Goal: Task Accomplishment & Management: Use online tool/utility

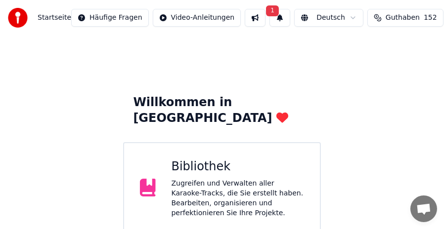
click at [234, 179] on div "Zugreifen und Verwalten aller Karaoke-Tracks, die Sie erstellt haben. Bearbeite…" at bounding box center [237, 199] width 133 height 40
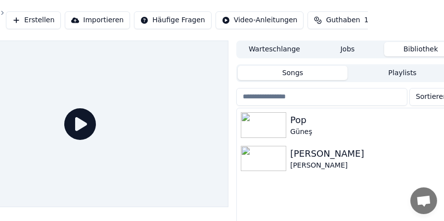
scroll to position [0, 91]
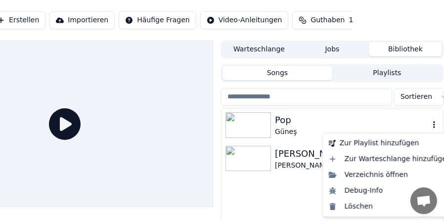
click at [434, 121] on button "button" at bounding box center [434, 125] width 10 height 12
click at [355, 206] on div "Löschen" at bounding box center [390, 207] width 130 height 16
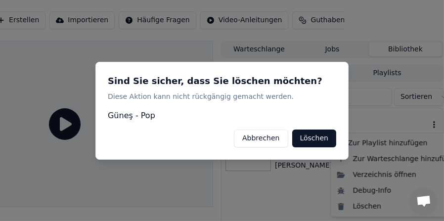
scroll to position [0, 83]
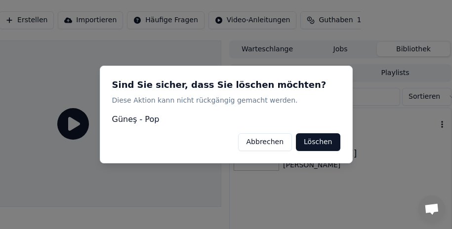
click at [323, 143] on button "Löschen" at bounding box center [318, 142] width 44 height 18
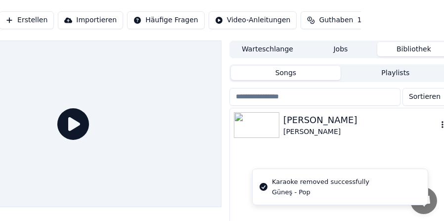
click at [440, 124] on icon "button" at bounding box center [442, 125] width 10 height 8
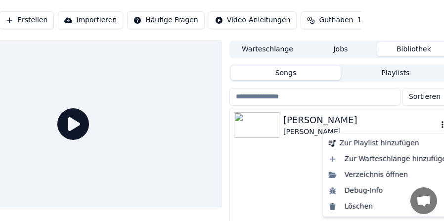
click at [442, 124] on icon "button" at bounding box center [442, 124] width 2 height 7
click at [361, 205] on div "Löschen" at bounding box center [390, 207] width 130 height 16
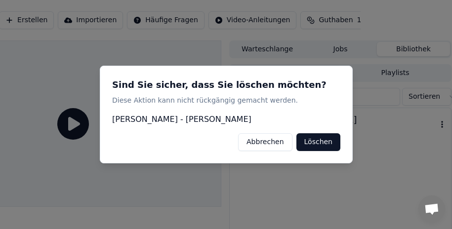
click at [327, 144] on button "Löschen" at bounding box center [318, 142] width 44 height 18
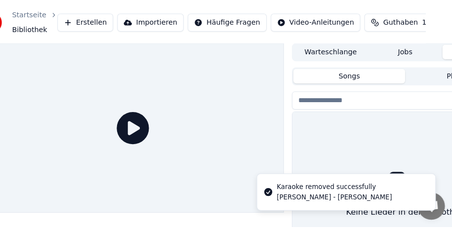
scroll to position [0, 0]
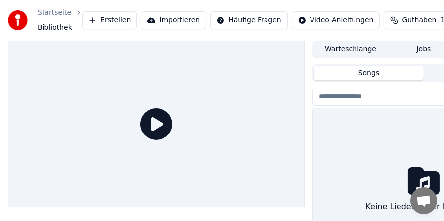
click at [426, 202] on span "Chat öffnen" at bounding box center [423, 201] width 16 height 13
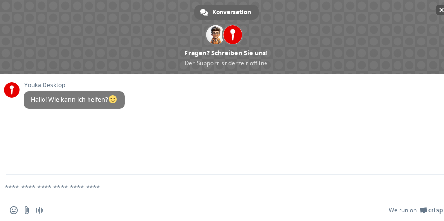
click at [440, 10] on span "Chat schließen" at bounding box center [441, 10] width 5 height 5
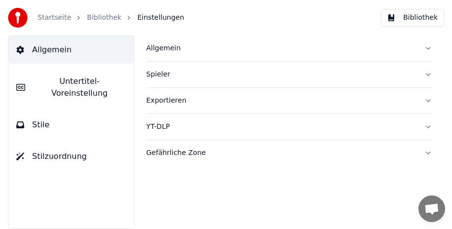
click at [41, 52] on span "Allgemein" at bounding box center [52, 50] width 40 height 12
click at [169, 43] on div "Allgemein" at bounding box center [281, 48] width 270 height 10
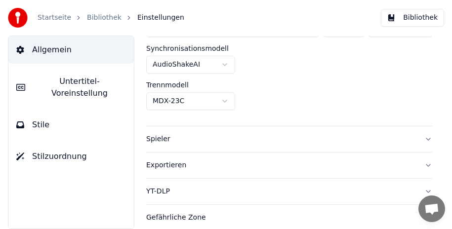
scroll to position [95, 0]
click at [416, 137] on button "Spieler" at bounding box center [289, 139] width 286 height 26
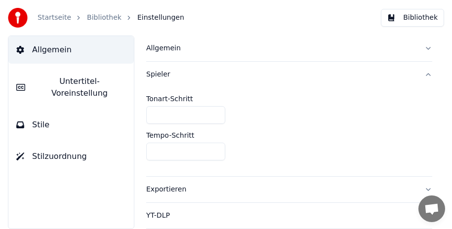
scroll to position [25, 0]
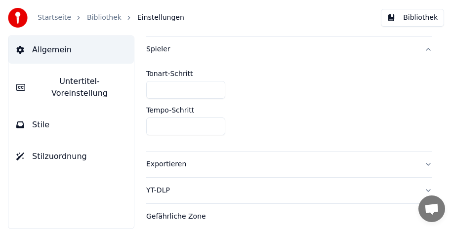
click at [417, 160] on button "Exportieren" at bounding box center [289, 165] width 286 height 26
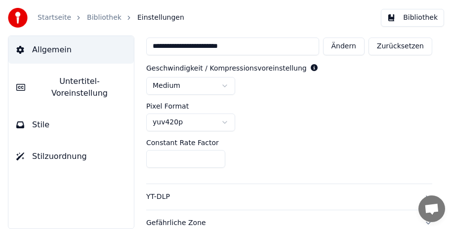
scroll to position [105, 0]
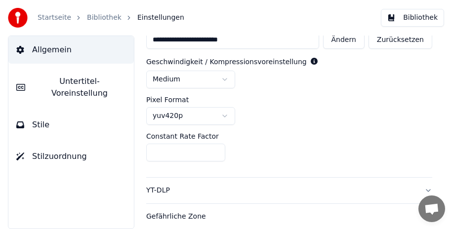
click at [418, 190] on button "YT-DLP" at bounding box center [289, 191] width 286 height 26
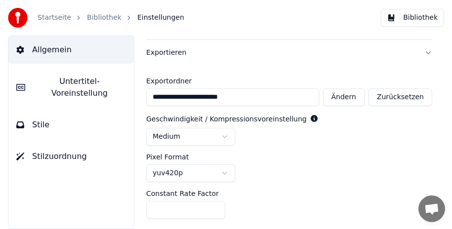
scroll to position [21, 0]
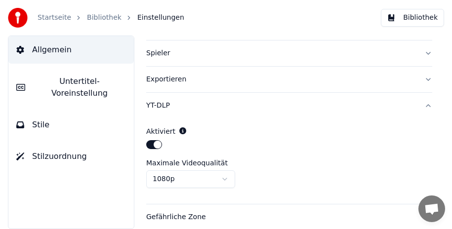
click at [420, 104] on button "YT-DLP" at bounding box center [289, 106] width 286 height 26
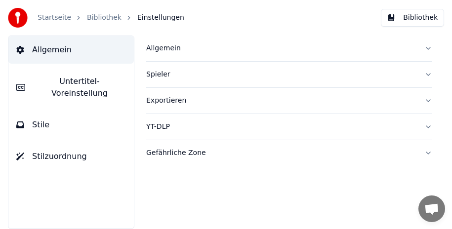
click at [428, 153] on button "Gefährliche Zone" at bounding box center [289, 153] width 286 height 26
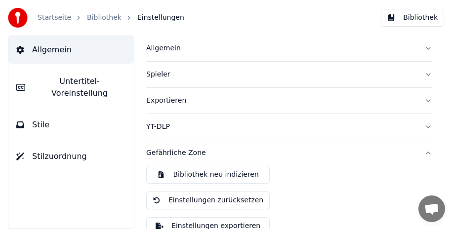
click at [418, 152] on button "Gefährliche Zone" at bounding box center [289, 153] width 286 height 26
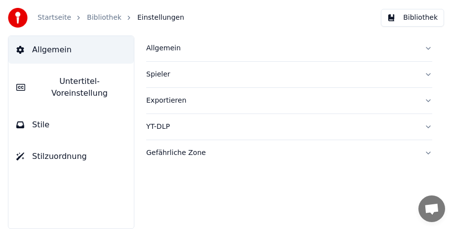
click at [427, 125] on button "YT-DLP" at bounding box center [289, 127] width 286 height 26
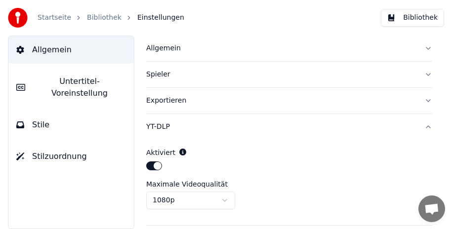
click at [427, 125] on div "Allgemein Spieler Exportieren YT-DLP Aktiviert Maximale Videoqualität 1080p Gef…" at bounding box center [289, 133] width 326 height 194
click at [421, 127] on button "YT-DLP" at bounding box center [289, 127] width 286 height 26
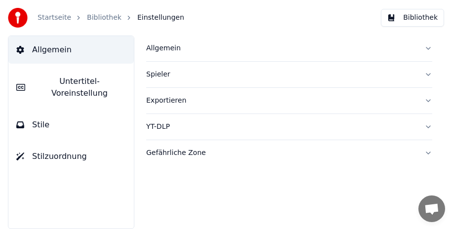
click at [82, 79] on span "Untertitel-Voreinstellung" at bounding box center [79, 88] width 93 height 24
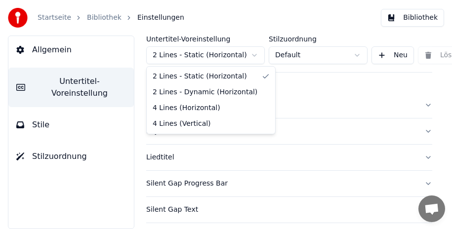
click at [254, 52] on html "Startseite Bibliothek Einstellungen Bibliothek Allgemein Untertitel-Voreinstell…" at bounding box center [226, 114] width 452 height 229
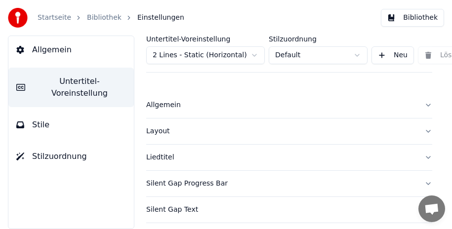
click at [423, 107] on button "Allgemein" at bounding box center [289, 105] width 286 height 26
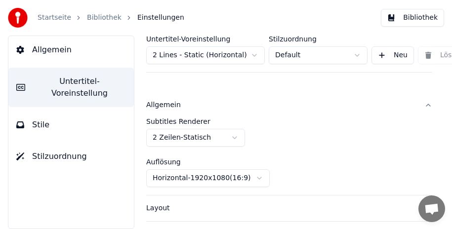
click at [421, 104] on button "Allgemein" at bounding box center [289, 105] width 286 height 26
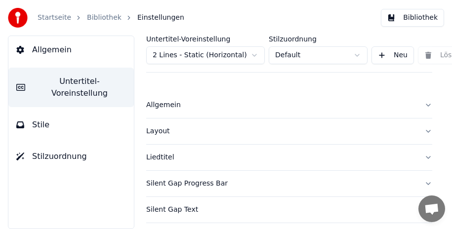
click at [419, 131] on button "Layout" at bounding box center [289, 132] width 286 height 26
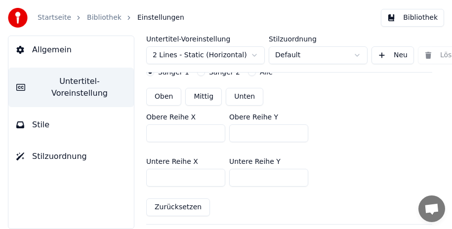
scroll to position [49, 0]
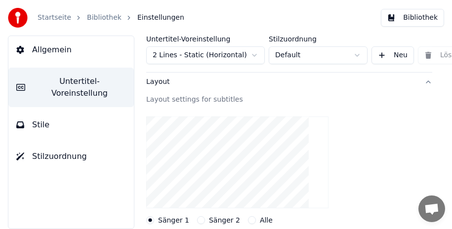
click at [420, 82] on button "Layout" at bounding box center [289, 82] width 286 height 26
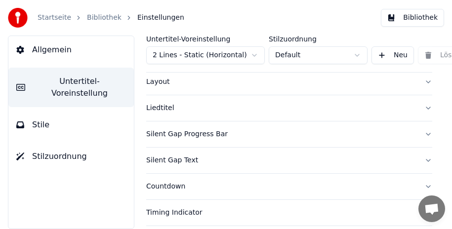
click at [420, 108] on button "Liedtitel" at bounding box center [289, 108] width 286 height 26
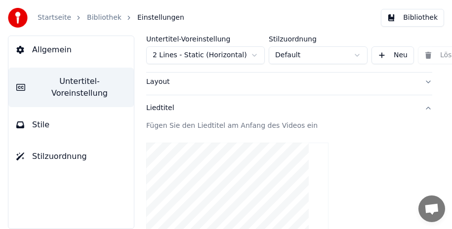
click at [422, 109] on button "Liedtitel" at bounding box center [289, 108] width 286 height 26
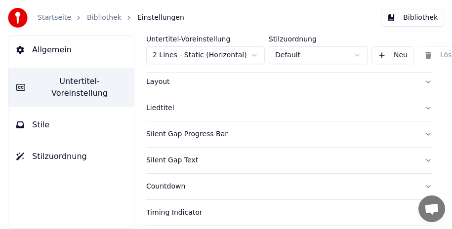
scroll to position [99, 0]
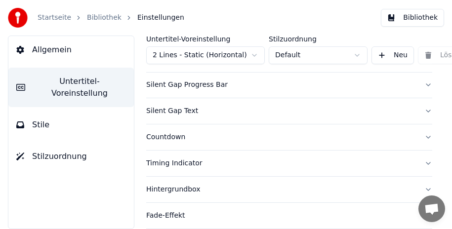
click at [420, 86] on button "Silent Gap Progress Bar" at bounding box center [289, 85] width 286 height 26
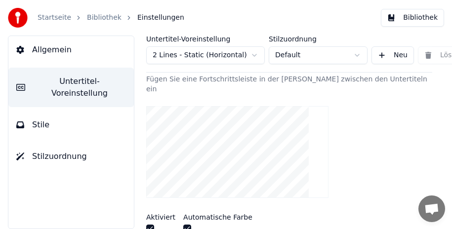
scroll to position [80, 0]
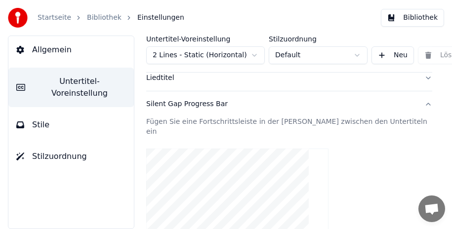
click at [420, 104] on button "Silent Gap Progress Bar" at bounding box center [289, 104] width 286 height 26
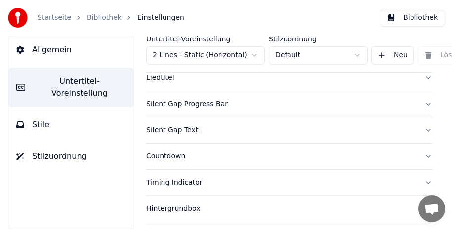
click at [422, 158] on button "Countdown" at bounding box center [289, 157] width 286 height 26
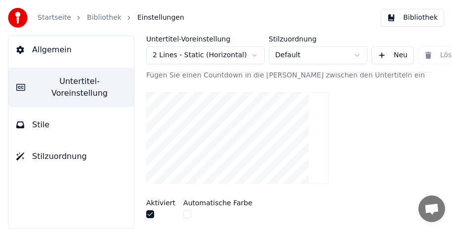
scroll to position [129, 0]
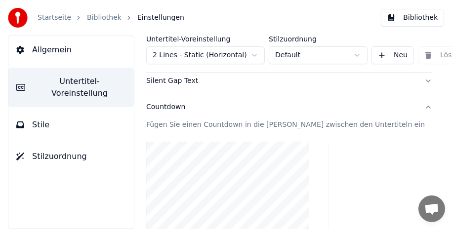
click at [423, 108] on button "Countdown" at bounding box center [289, 107] width 286 height 26
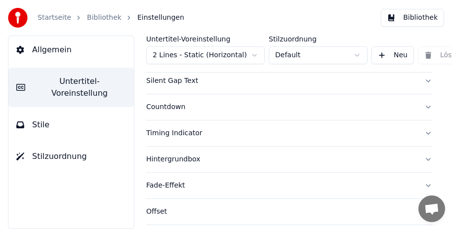
click at [421, 134] on button "Timing Indicator" at bounding box center [289, 134] width 286 height 26
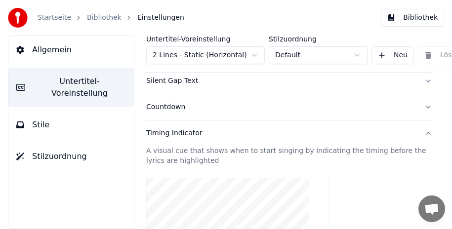
click at [419, 133] on button "Timing Indicator" at bounding box center [289, 134] width 286 height 26
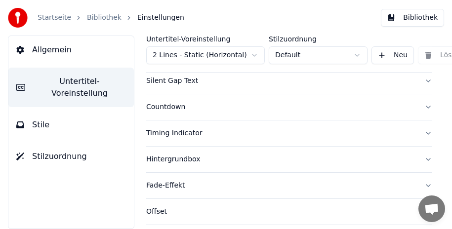
click at [421, 158] on button "Hintergrundbox" at bounding box center [289, 160] width 286 height 26
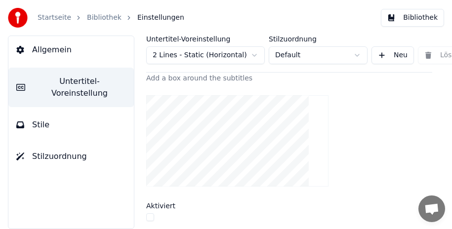
scroll to position [178, 0]
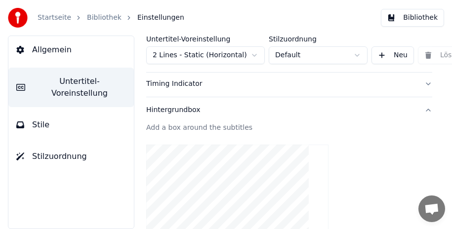
click at [420, 109] on button "Hintergrundbox" at bounding box center [289, 110] width 286 height 26
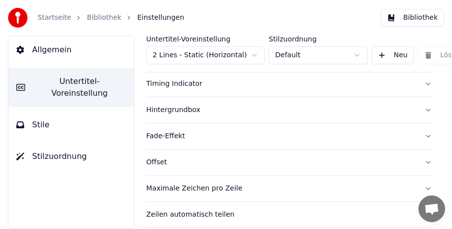
click at [419, 138] on button "Fade-Effekt" at bounding box center [289, 136] width 286 height 26
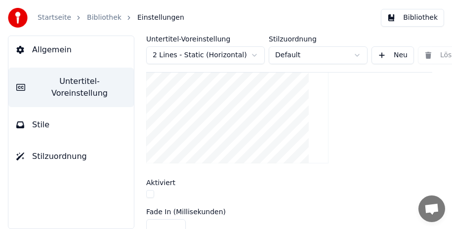
scroll to position [228, 0]
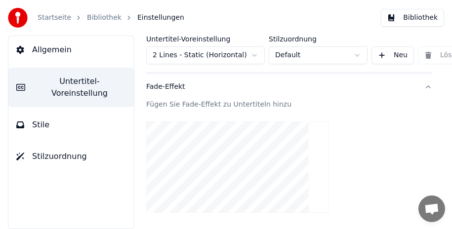
click at [417, 85] on button "Fade-Effekt" at bounding box center [289, 87] width 286 height 26
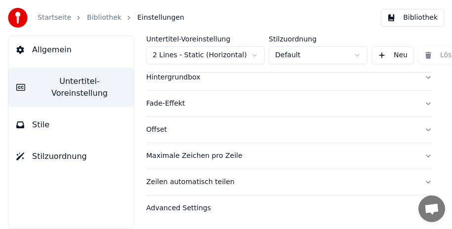
click at [421, 125] on button "Offset" at bounding box center [289, 130] width 286 height 26
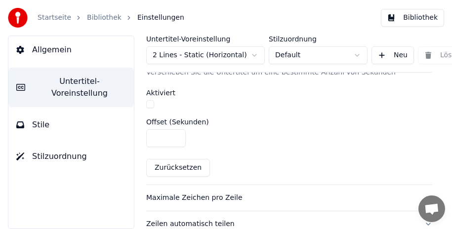
scroll to position [237, 0]
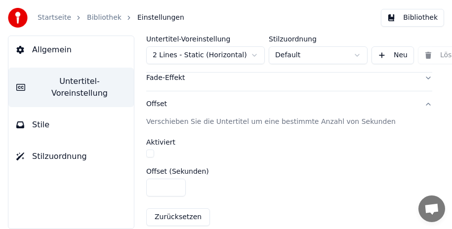
click at [417, 103] on button "Offset" at bounding box center [289, 104] width 286 height 26
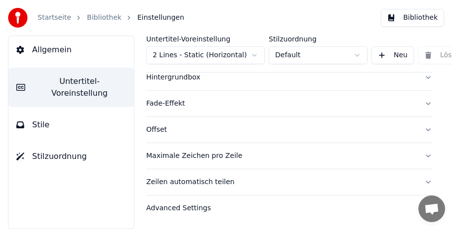
click at [416, 148] on button "Maximale Zeichen pro Zeile" at bounding box center [289, 156] width 286 height 26
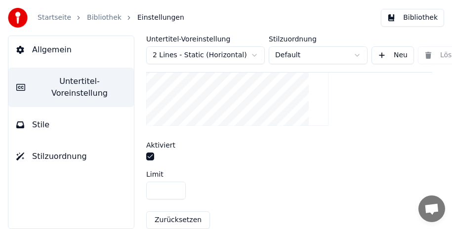
scroll to position [443, 0]
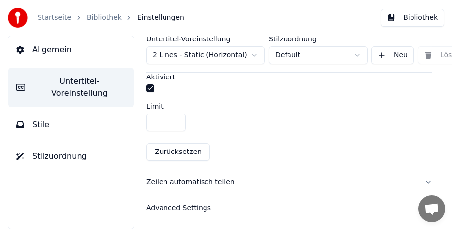
click at [167, 114] on input "**" at bounding box center [166, 123] width 40 height 18
click at [176, 114] on input "**" at bounding box center [166, 123] width 40 height 18
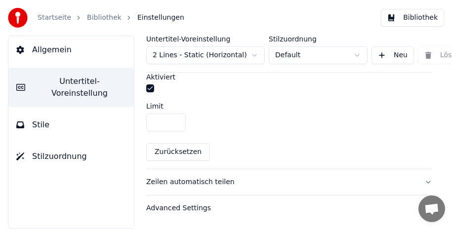
type input "**"
click at [176, 114] on input "**" at bounding box center [166, 123] width 40 height 18
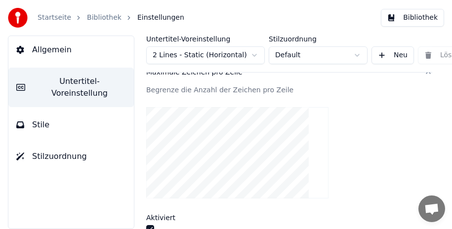
scroll to position [245, 0]
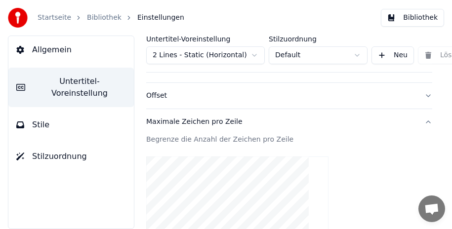
click at [418, 122] on button "Maximale Zeichen pro Zeile" at bounding box center [289, 122] width 286 height 26
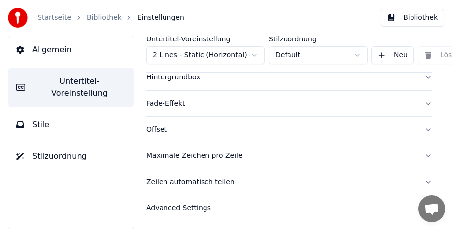
click at [420, 173] on button "Zeilen automatisch teilen" at bounding box center [289, 182] width 286 height 26
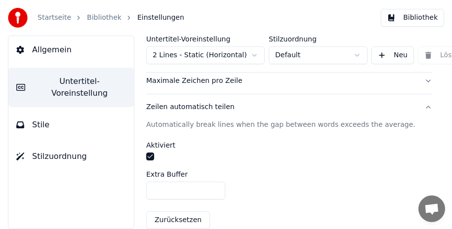
scroll to position [237, 0]
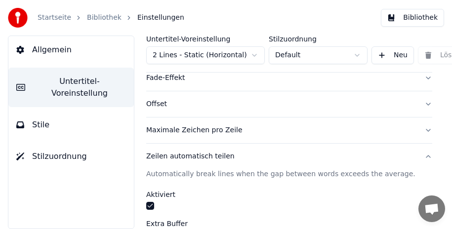
click at [421, 156] on button "Zeilen automatisch teilen" at bounding box center [289, 157] width 286 height 26
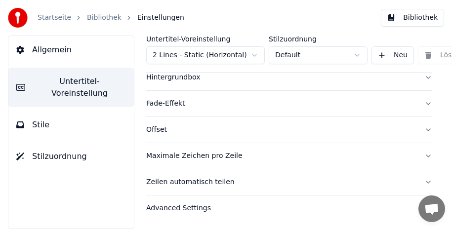
click at [419, 198] on button "Advanced Settings" at bounding box center [289, 209] width 286 height 26
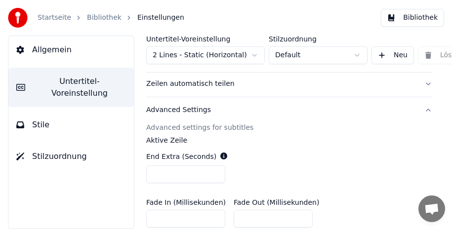
scroll to position [260, 0]
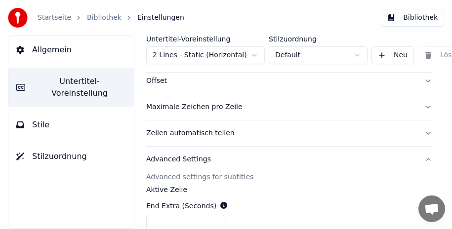
click at [417, 160] on button "Advanced Settings" at bounding box center [289, 160] width 286 height 26
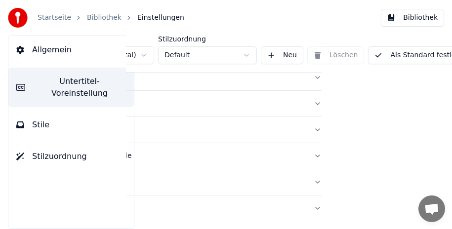
scroll to position [219, 130]
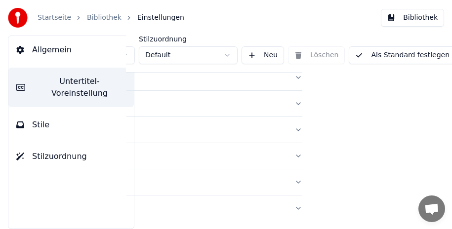
click at [387, 54] on button "Als Standard festlegen" at bounding box center [402, 55] width 107 height 18
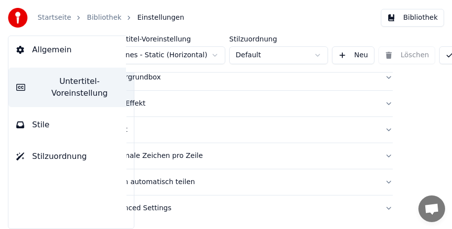
scroll to position [219, 0]
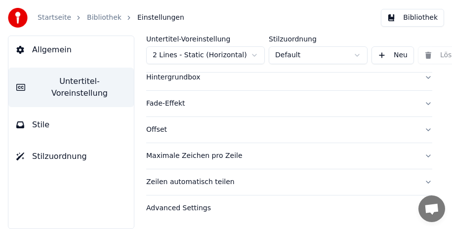
click at [55, 112] on button "Stile" at bounding box center [70, 125] width 125 height 28
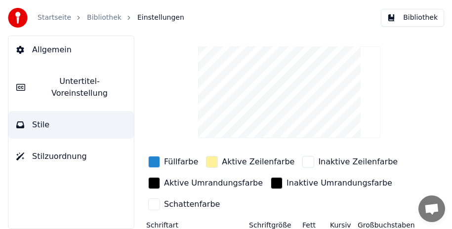
scroll to position [0, 0]
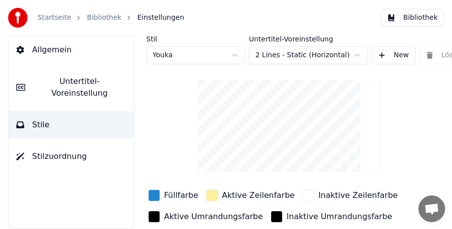
click at [238, 57] on html "Startseite Bibliothek Einstellungen Bibliothek Allgemein Untertitel-Voreinstell…" at bounding box center [226, 114] width 452 height 229
click at [236, 55] on html "Startseite Bibliothek Einstellungen Bibliothek Allgemein Untertitel-Voreinstell…" at bounding box center [226, 114] width 452 height 229
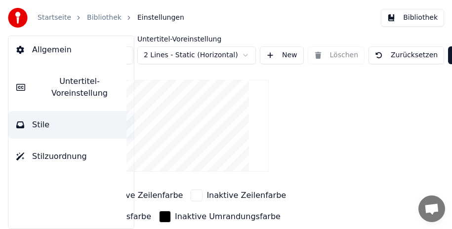
scroll to position [0, 165]
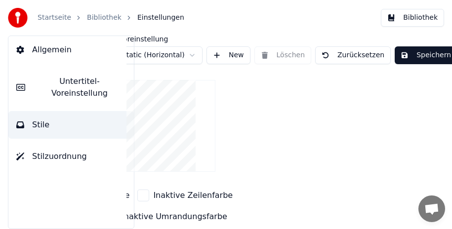
click at [415, 57] on button "Speichern" at bounding box center [426, 55] width 62 height 18
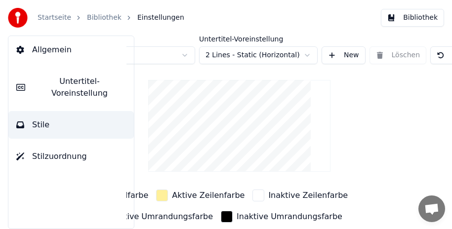
scroll to position [0, 0]
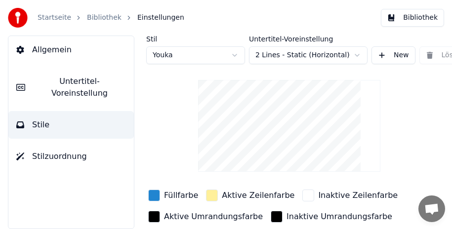
click at [71, 151] on span "Stilzuordnung" at bounding box center [59, 157] width 55 height 12
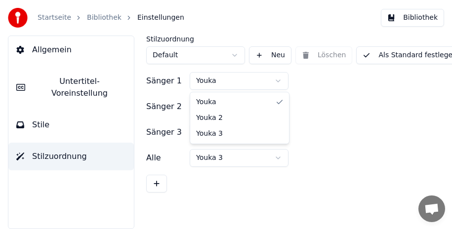
click at [281, 80] on html "Startseite Bibliothek Einstellungen Bibliothek Allgemein Untertitel-Voreinstell…" at bounding box center [226, 114] width 452 height 229
click at [412, 58] on button "Als Standard festlegen" at bounding box center [409, 55] width 107 height 18
click at [144, 18] on span "Einstellungen" at bounding box center [160, 18] width 47 height 10
click at [51, 50] on span "Allgemein" at bounding box center [52, 50] width 40 height 12
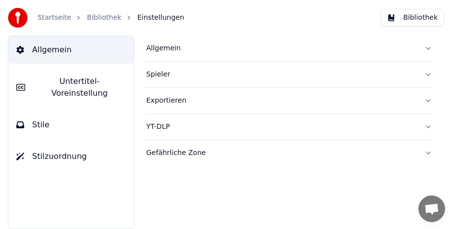
click at [56, 16] on link "Startseite" at bounding box center [55, 18] width 34 height 10
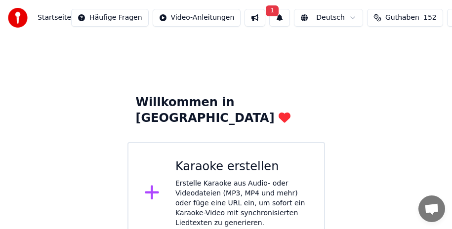
click at [246, 15] on button at bounding box center [255, 18] width 21 height 18
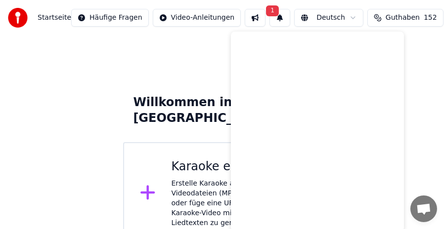
click at [269, 18] on button "1" at bounding box center [279, 18] width 21 height 18
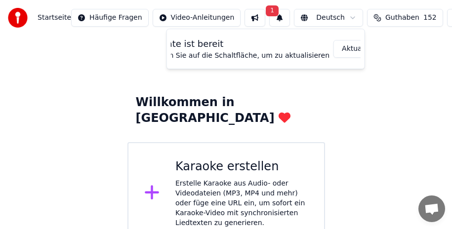
scroll to position [0, 43]
click at [332, 48] on button "Aktualisieren" at bounding box center [359, 49] width 62 height 18
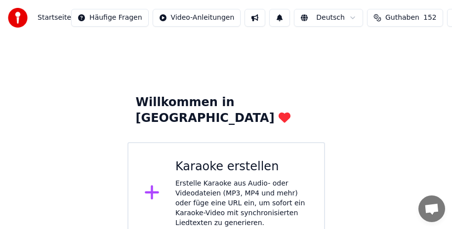
click at [385, 15] on span "Guthaben" at bounding box center [402, 18] width 34 height 10
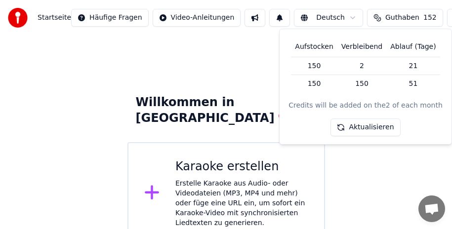
click at [378, 130] on button "Aktualisieren" at bounding box center [365, 128] width 70 height 18
click at [178, 62] on div "Willkommen in [PERSON_NAME] erstellen Erstelle Karaoke aus Audio- oder Videodat…" at bounding box center [226, 140] width 452 height 209
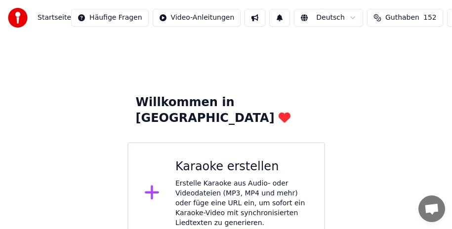
click at [225, 179] on div "Erstelle Karaoke aus Audio- oder Videodateien (MP3, MP4 und mehr) oder füge ein…" at bounding box center [241, 203] width 133 height 49
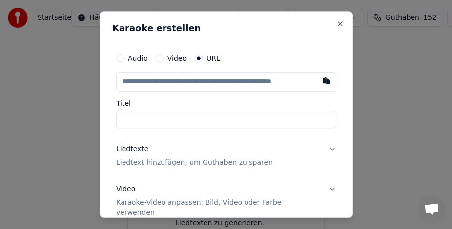
click at [121, 58] on button "Audio" at bounding box center [120, 58] width 8 height 8
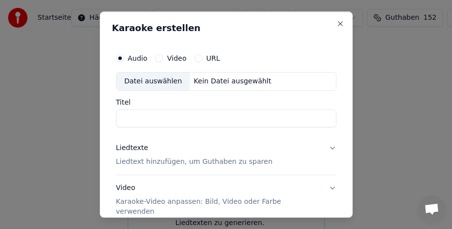
click at [121, 58] on circle "button" at bounding box center [119, 58] width 3 height 3
click at [148, 81] on div "Datei auswählen" at bounding box center [154, 82] width 74 height 18
type input "**********"
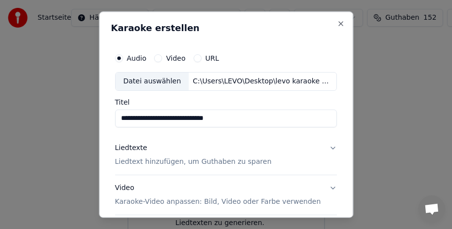
scroll to position [49, 0]
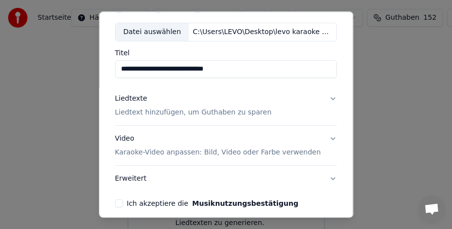
click at [325, 99] on button "Liedtexte Liedtext hinzufügen, um Guthaben zu sparen" at bounding box center [226, 106] width 222 height 40
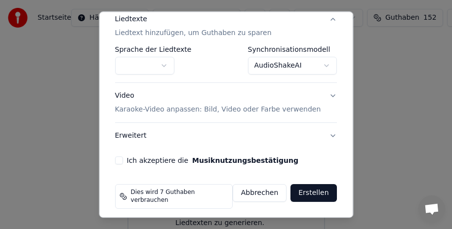
scroll to position [80, 0]
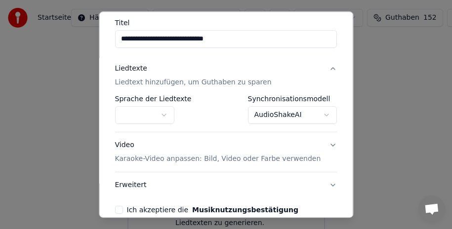
click at [160, 113] on button "button" at bounding box center [144, 115] width 59 height 18
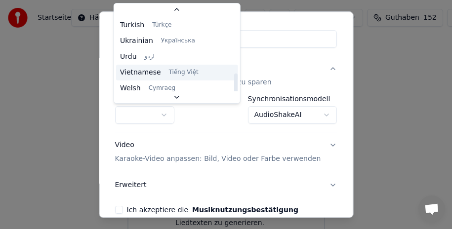
scroll to position [78, 0]
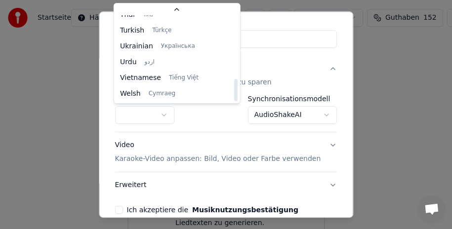
select select "**"
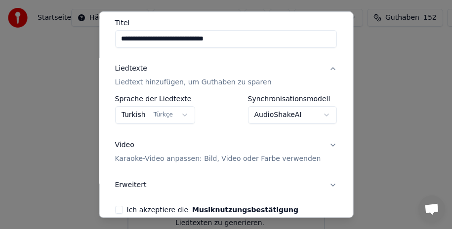
click at [223, 82] on p "Liedtext hinzufügen, um Guthaben zu sparen" at bounding box center [193, 83] width 157 height 10
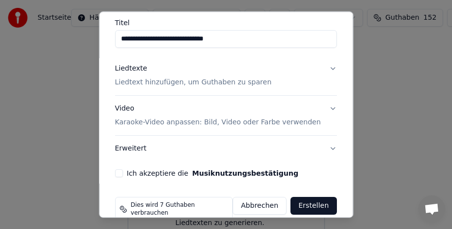
click at [223, 82] on p "Liedtext hinzufügen, um Guthaben zu sparen" at bounding box center [193, 83] width 157 height 10
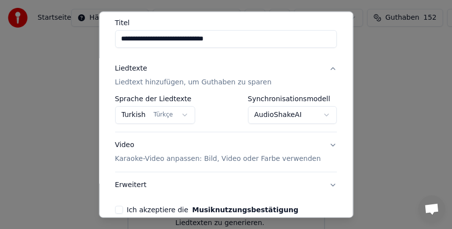
click at [284, 116] on body "**********" at bounding box center [226, 122] width 452 height 245
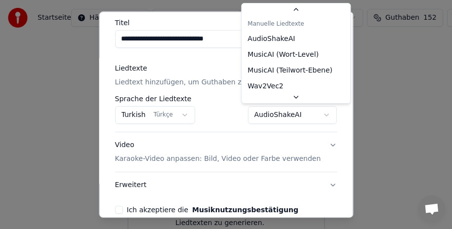
scroll to position [37, 0]
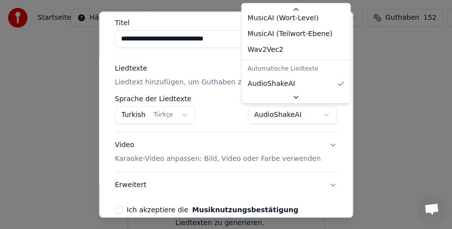
click at [284, 116] on body "**********" at bounding box center [226, 122] width 452 height 245
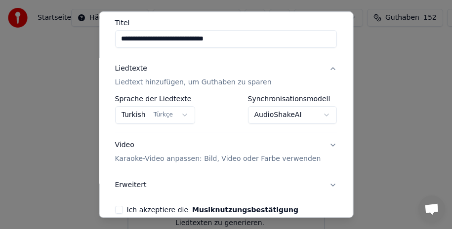
click at [284, 116] on body "**********" at bounding box center [226, 122] width 452 height 245
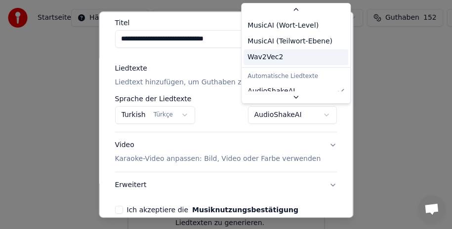
scroll to position [0, 0]
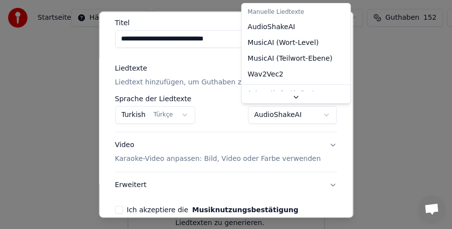
select select "**********"
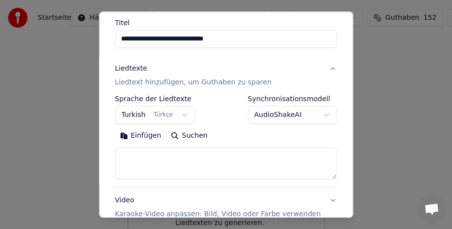
click at [139, 135] on button "Einfügen" at bounding box center [140, 136] width 51 height 16
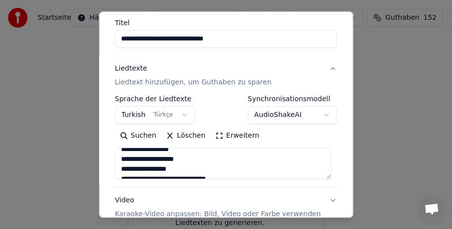
type textarea "**********"
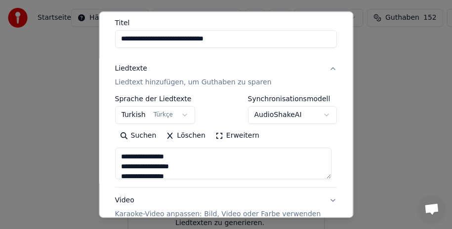
click at [312, 114] on body "**********" at bounding box center [226, 122] width 452 height 245
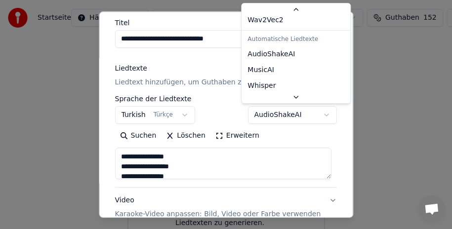
scroll to position [79, 0]
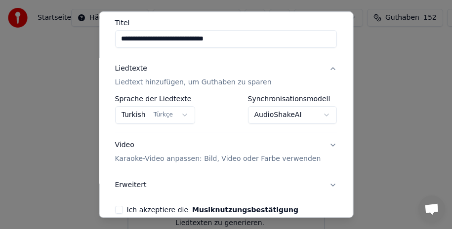
click at [309, 113] on body "**********" at bounding box center [226, 122] width 452 height 245
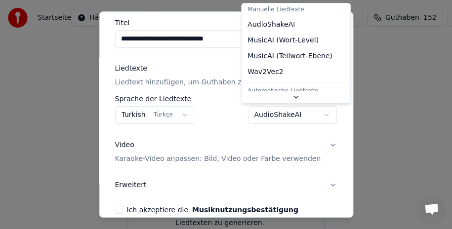
scroll to position [0, 0]
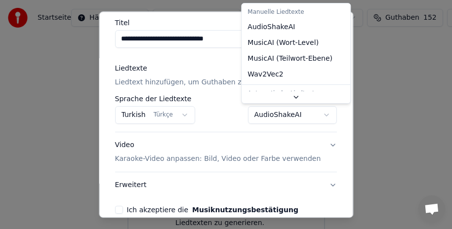
select select "**********"
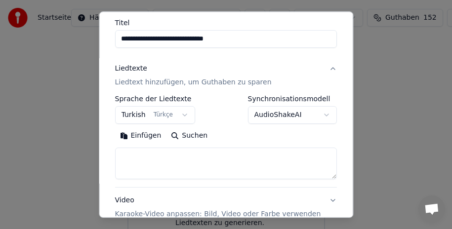
click at [148, 135] on button "Einfügen" at bounding box center [140, 136] width 51 height 16
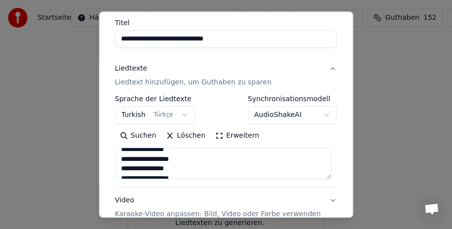
scroll to position [293, 0]
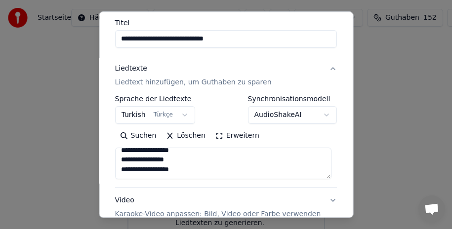
click at [231, 133] on button "Erweitern" at bounding box center [237, 136] width 54 height 16
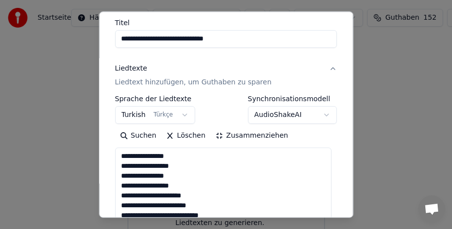
click at [231, 133] on button "Zusammenziehen" at bounding box center [251, 136] width 82 height 16
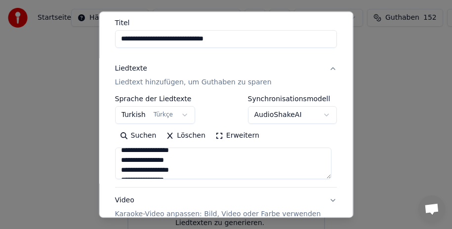
scroll to position [0, 0]
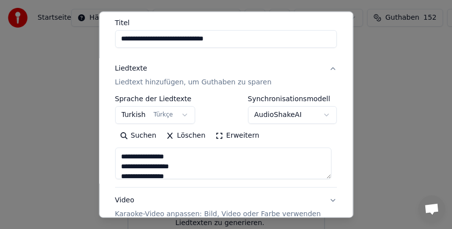
click at [131, 134] on button "Suchen" at bounding box center [138, 136] width 46 height 16
type textarea "**********"
click at [175, 133] on button "Löschen" at bounding box center [186, 136] width 49 height 16
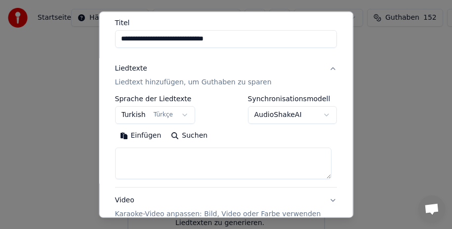
click at [138, 138] on button "Einfügen" at bounding box center [140, 136] width 51 height 16
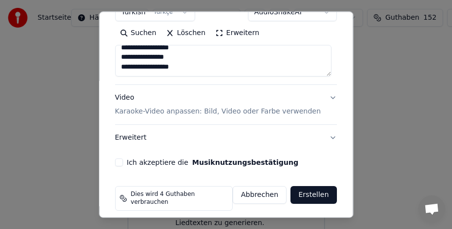
scroll to position [184, 0]
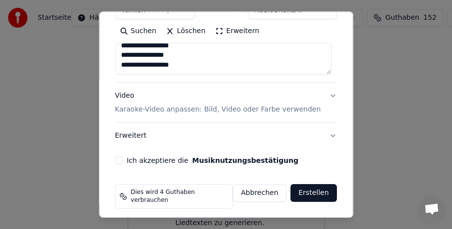
click at [326, 93] on button "Video Karaoke-Video anpassen: Bild, Video oder Farbe verwenden" at bounding box center [226, 103] width 222 height 40
type textarea "**********"
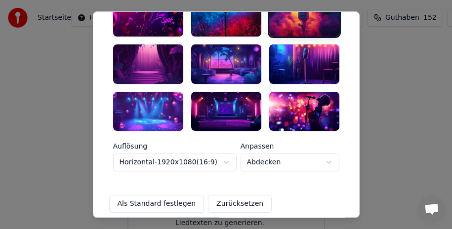
scroll to position [190, 0]
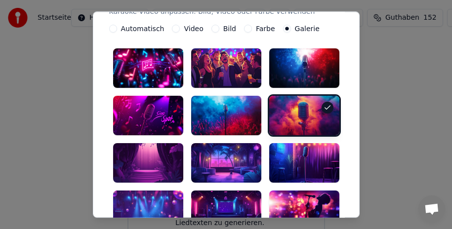
click at [143, 64] on div at bounding box center [148, 68] width 70 height 40
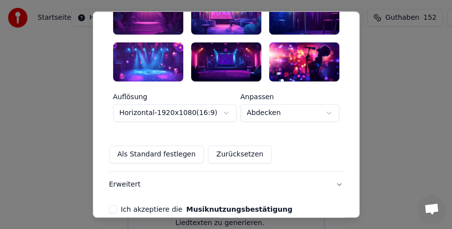
scroll to position [388, 0]
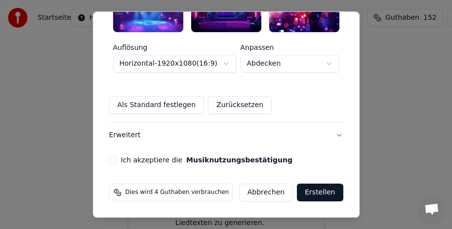
click at [282, 63] on body "**********" at bounding box center [226, 122] width 452 height 245
click at [110, 160] on button "Ich akzeptiere die Musiknutzungsbestätigung" at bounding box center [113, 161] width 8 height 8
click at [326, 190] on button "Erstellen" at bounding box center [320, 193] width 46 height 18
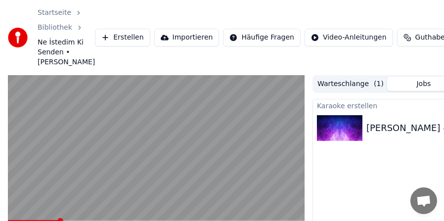
click at [227, 146] on video at bounding box center [156, 158] width 296 height 167
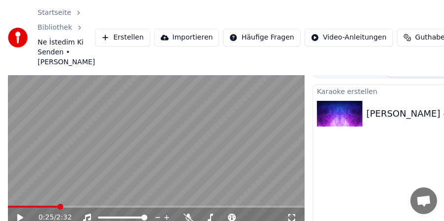
scroll to position [19, 0]
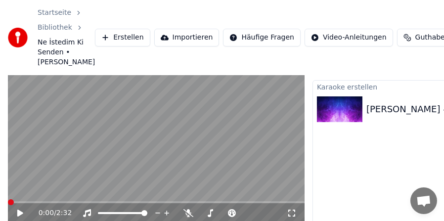
click at [8, 203] on span at bounding box center [8, 202] width 0 height 2
click at [19, 211] on icon at bounding box center [20, 212] width 6 height 7
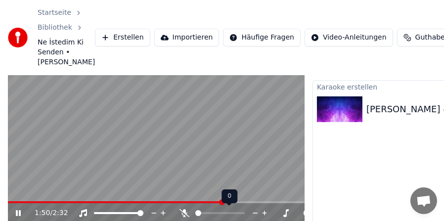
click at [182, 212] on icon at bounding box center [184, 213] width 10 height 8
click at [182, 212] on icon at bounding box center [184, 213] width 5 height 8
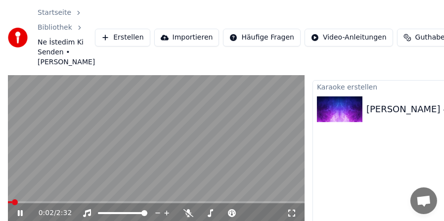
click at [11, 202] on span at bounding box center [10, 202] width 4 height 2
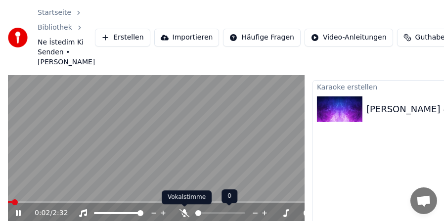
click at [183, 210] on icon at bounding box center [184, 213] width 10 height 8
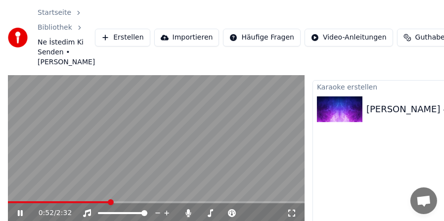
click at [19, 211] on icon at bounding box center [20, 213] width 5 height 6
click at [18, 213] on icon at bounding box center [20, 212] width 6 height 7
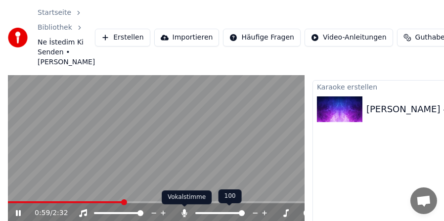
click at [183, 211] on icon at bounding box center [184, 213] width 5 height 8
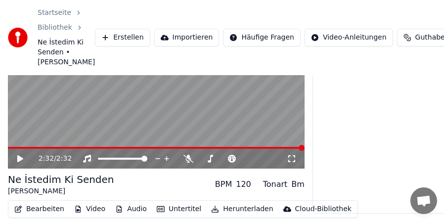
scroll to position [108, 0]
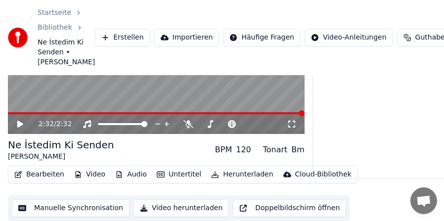
click at [90, 206] on button "Manuelle Synchronisation" at bounding box center [71, 208] width 118 height 18
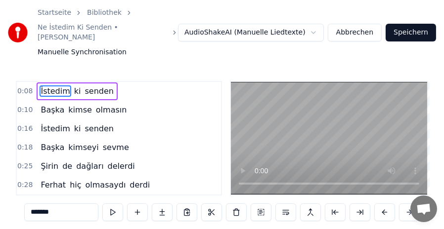
scroll to position [0, 3394]
click at [73, 85] on span "ki" at bounding box center [77, 90] width 9 height 11
click at [90, 85] on span "senden" at bounding box center [99, 90] width 31 height 11
type input "******"
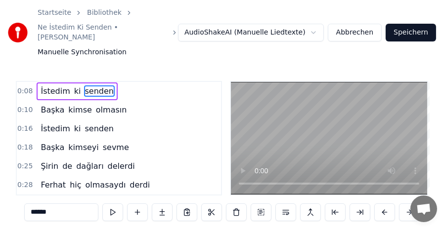
scroll to position [0, 18]
click at [374, 24] on button "Abbrechen" at bounding box center [355, 33] width 54 height 18
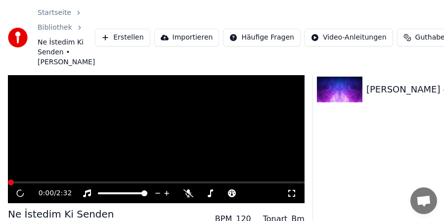
scroll to position [78, 0]
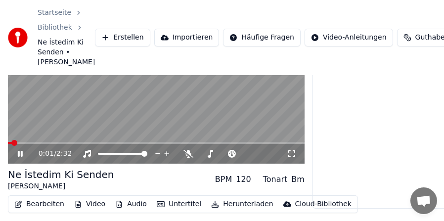
click at [20, 154] on icon at bounding box center [27, 154] width 23 height 8
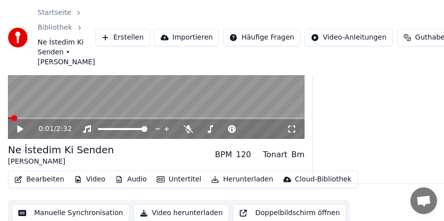
scroll to position [108, 0]
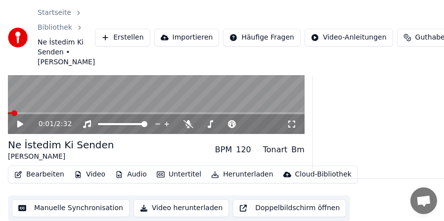
click at [48, 173] on button "Bearbeiten" at bounding box center [39, 174] width 58 height 14
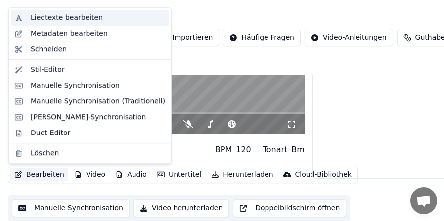
click at [61, 16] on div "Liedtexte bearbeiten" at bounding box center [67, 18] width 72 height 10
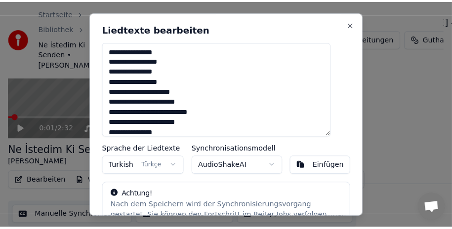
scroll to position [99, 0]
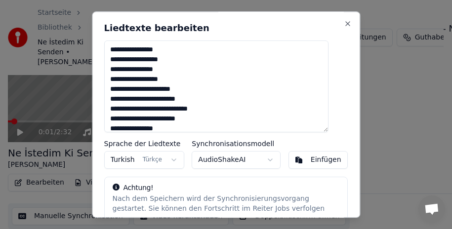
click at [263, 130] on body "Startseite Bibliothek Ne İstedim Ki Senden • [PERSON_NAME] Erstellen Importiere…" at bounding box center [222, 15] width 444 height 229
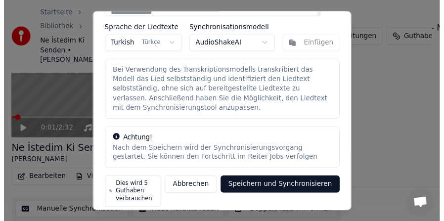
scroll to position [125, 0]
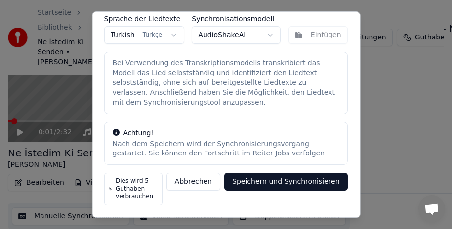
click at [191, 183] on button "Abbrechen" at bounding box center [193, 182] width 54 height 18
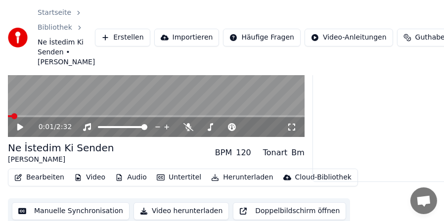
scroll to position [108, 0]
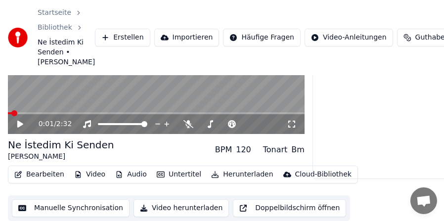
click at [283, 208] on button "Doppelbildschirm öffnen" at bounding box center [289, 208] width 113 height 18
click at [21, 125] on icon at bounding box center [20, 124] width 5 height 6
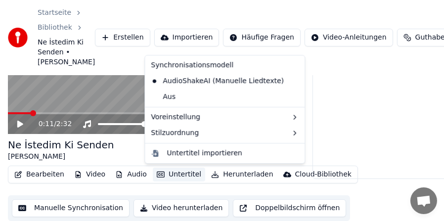
click at [167, 172] on button "Untertitel" at bounding box center [179, 174] width 52 height 14
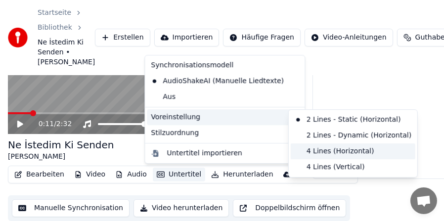
click at [301, 150] on div "4 Lines (Horizontal)" at bounding box center [352, 151] width 124 height 16
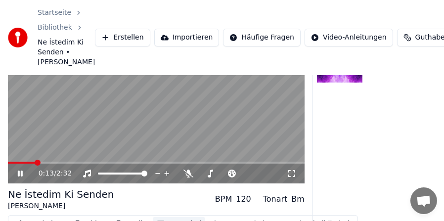
scroll to position [9, 0]
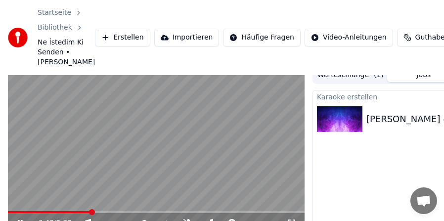
click at [104, 210] on video at bounding box center [156, 149] width 296 height 167
click at [104, 211] on span at bounding box center [156, 212] width 296 height 2
click at [115, 212] on span at bounding box center [156, 212] width 296 height 2
click at [126, 212] on span at bounding box center [156, 212] width 296 height 2
click at [141, 211] on span at bounding box center [156, 212] width 296 height 2
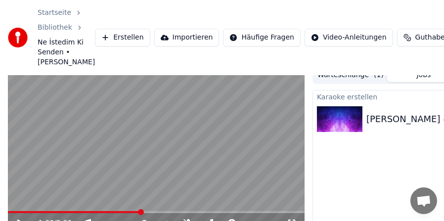
click at [151, 211] on span at bounding box center [156, 212] width 296 height 2
click at [161, 211] on span at bounding box center [156, 212] width 296 height 2
click at [149, 211] on span at bounding box center [85, 212] width 154 height 2
click at [129, 194] on video at bounding box center [156, 149] width 296 height 167
click at [221, 150] on video at bounding box center [156, 149] width 296 height 167
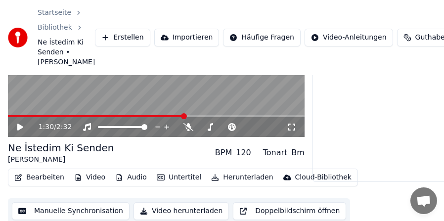
scroll to position [108, 0]
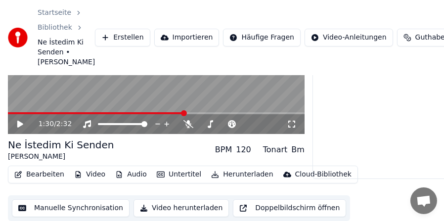
click at [123, 171] on button "Audio" at bounding box center [131, 174] width 40 height 14
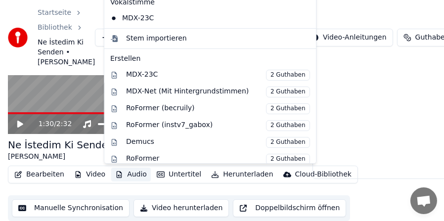
scroll to position [0, 0]
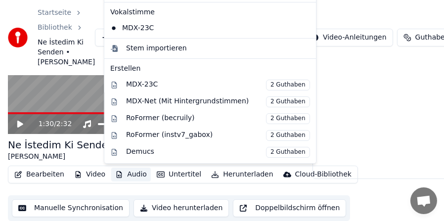
click at [122, 174] on button "Audio" at bounding box center [131, 174] width 40 height 14
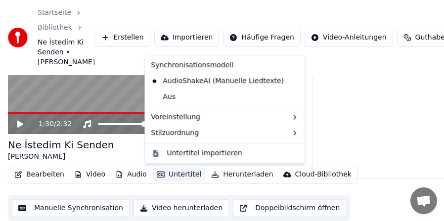
click at [168, 175] on button "Untertitel" at bounding box center [179, 174] width 52 height 14
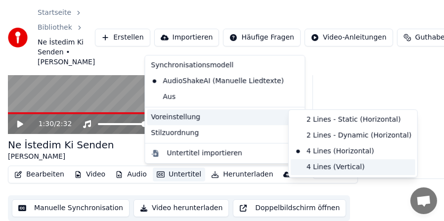
click at [301, 172] on div "4 Lines (Vertical)" at bounding box center [352, 167] width 124 height 16
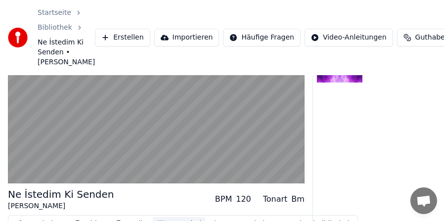
scroll to position [9, 0]
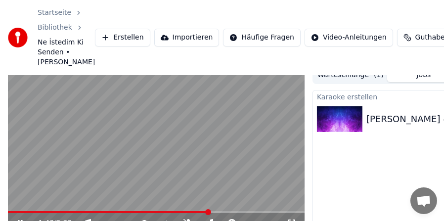
click at [22, 211] on span at bounding box center [108, 212] width 201 height 2
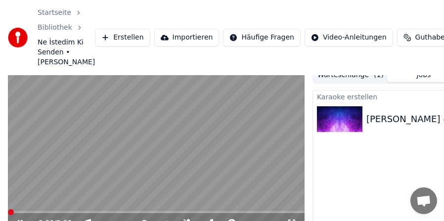
click at [8, 215] on span at bounding box center [11, 212] width 6 height 6
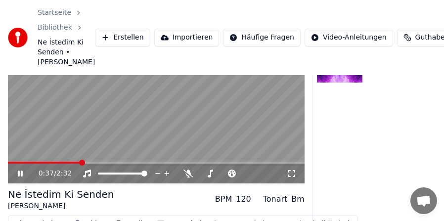
click at [211, 151] on video at bounding box center [156, 100] width 296 height 167
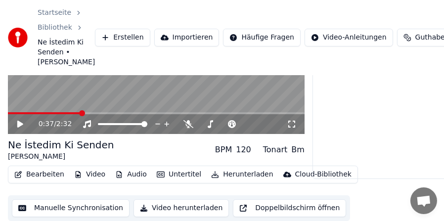
click at [171, 176] on button "Untertitel" at bounding box center [179, 174] width 52 height 14
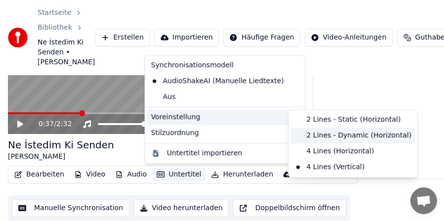
click at [304, 134] on div "2 Lines - Dynamic (Horizontal)" at bounding box center [352, 135] width 124 height 16
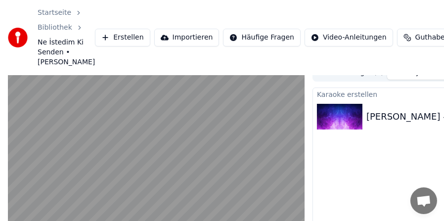
scroll to position [11, 0]
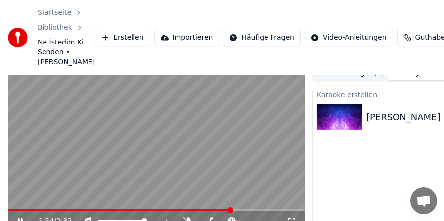
click at [178, 175] on video at bounding box center [156, 147] width 296 height 167
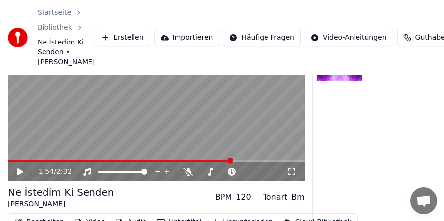
scroll to position [108, 0]
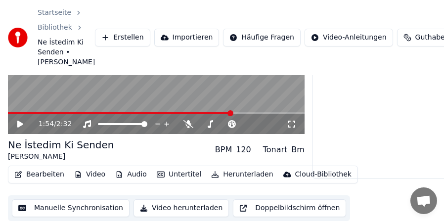
click at [178, 175] on button "Untertitel" at bounding box center [179, 174] width 52 height 14
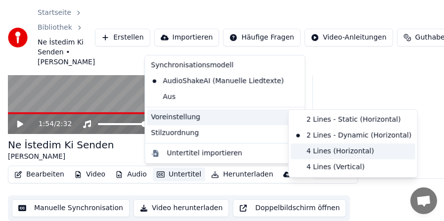
click at [305, 153] on div "4 Lines (Horizontal)" at bounding box center [352, 151] width 124 height 16
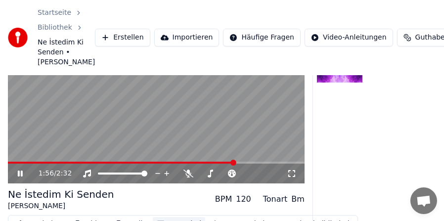
scroll to position [9, 0]
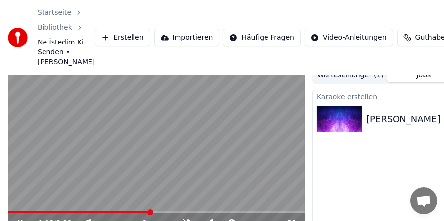
click at [149, 211] on span at bounding box center [79, 212] width 142 height 2
click at [137, 185] on video at bounding box center [156, 149] width 296 height 167
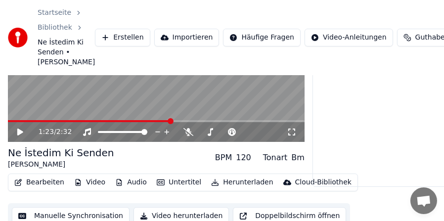
scroll to position [108, 0]
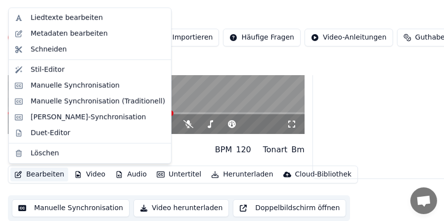
click at [37, 175] on button "Bearbeiten" at bounding box center [39, 174] width 58 height 14
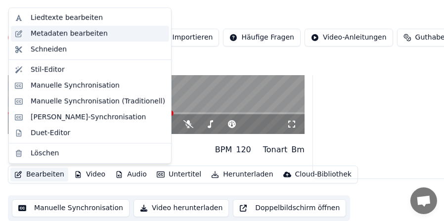
click at [48, 34] on div "Metadaten bearbeiten" at bounding box center [69, 34] width 77 height 10
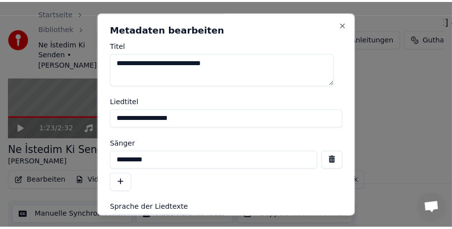
scroll to position [99, 0]
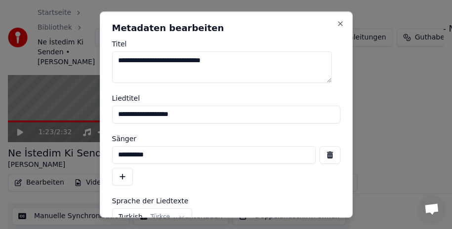
drag, startPoint x: 231, startPoint y: 61, endPoint x: 99, endPoint y: 64, distance: 131.4
click at [100, 64] on div "**********" at bounding box center [226, 114] width 253 height 206
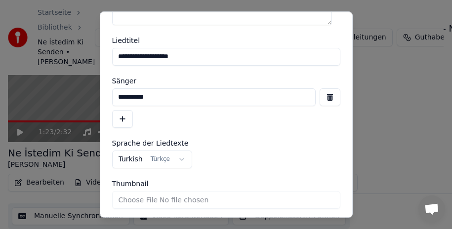
scroll to position [91, 0]
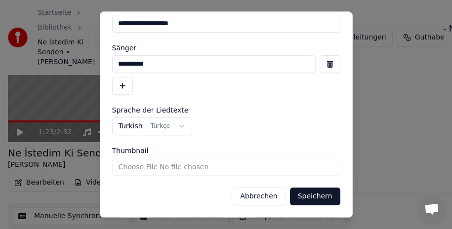
click at [319, 194] on button "Speichern" at bounding box center [315, 197] width 50 height 18
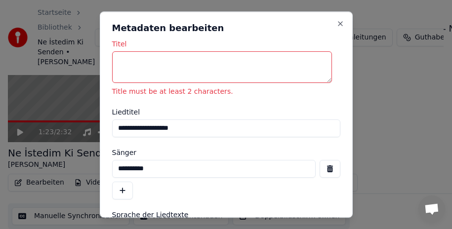
drag, startPoint x: 161, startPoint y: 167, endPoint x: 102, endPoint y: 169, distance: 59.3
click at [102, 169] on div "**********" at bounding box center [226, 114] width 253 height 206
click at [193, 188] on div "**********" at bounding box center [226, 180] width 228 height 40
click at [320, 173] on button "button" at bounding box center [330, 169] width 21 height 18
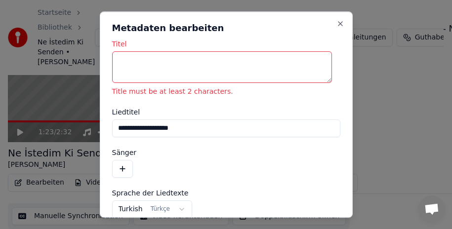
click at [137, 65] on textarea "Titel" at bounding box center [222, 67] width 220 height 32
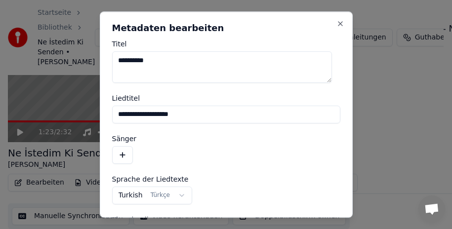
scroll to position [69, 0]
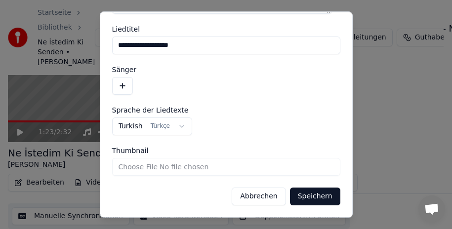
type textarea "**********"
click at [314, 194] on button "Speichern" at bounding box center [315, 197] width 50 height 18
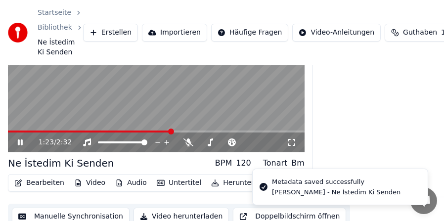
scroll to position [30, 0]
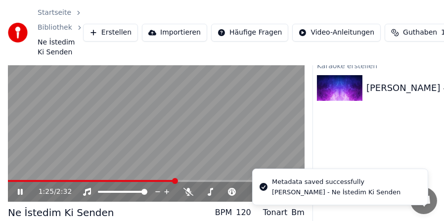
click at [11, 181] on span at bounding box center [91, 181] width 167 height 2
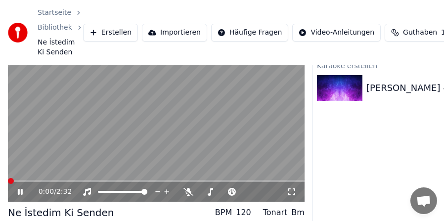
click at [8, 183] on span at bounding box center [11, 181] width 6 height 6
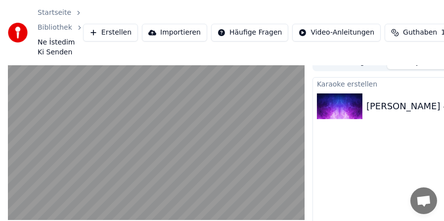
scroll to position [0, 0]
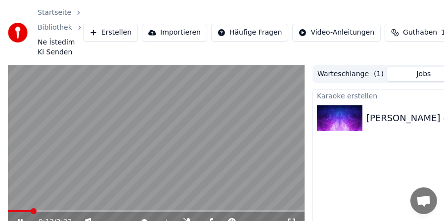
click at [64, 148] on video at bounding box center [156, 148] width 296 height 167
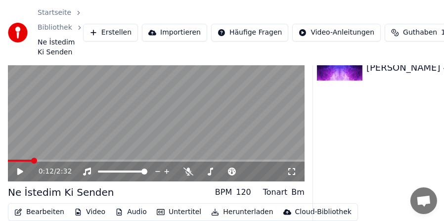
scroll to position [88, 0]
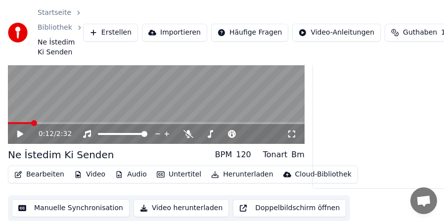
click at [35, 176] on button "Bearbeiten" at bounding box center [39, 174] width 58 height 14
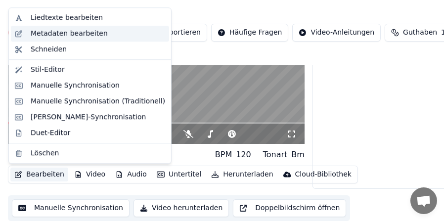
click at [64, 32] on div "Metadaten bearbeiten" at bounding box center [69, 34] width 77 height 10
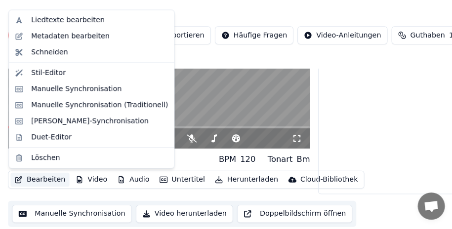
scroll to position [80, 0]
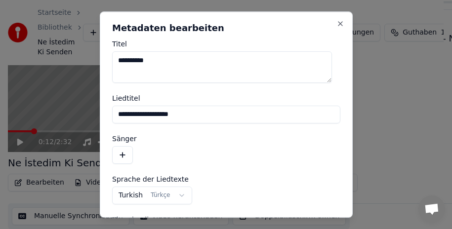
click at [122, 156] on button "button" at bounding box center [122, 155] width 21 height 18
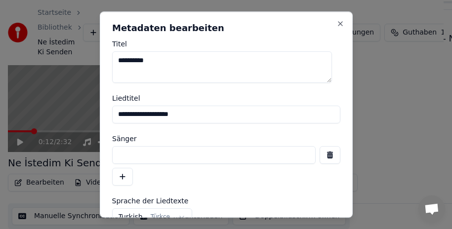
click at [142, 156] on input at bounding box center [214, 155] width 204 height 18
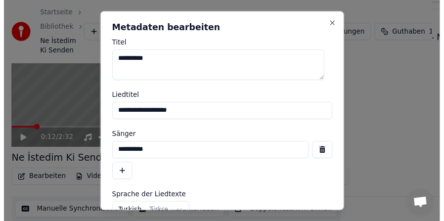
scroll to position [91, 0]
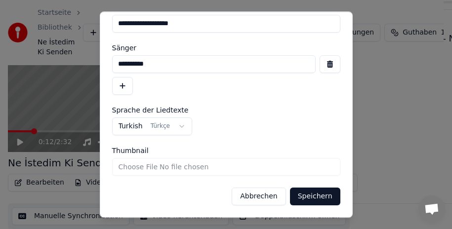
type input "**********"
click at [310, 195] on button "Speichern" at bounding box center [315, 197] width 50 height 18
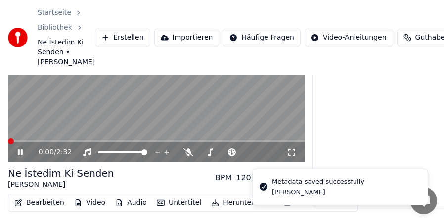
scroll to position [30, 0]
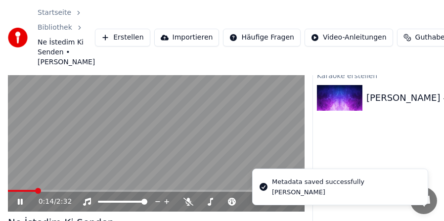
click at [34, 193] on div "0:14 / 2:32" at bounding box center [156, 202] width 296 height 20
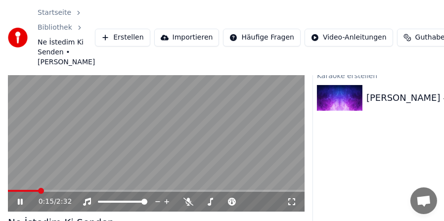
click at [10, 189] on video at bounding box center [156, 128] width 296 height 167
click at [9, 190] on span at bounding box center [9, 191] width 2 height 2
click at [15, 200] on div "0:01 / 2:32" at bounding box center [156, 202] width 288 height 10
click at [20, 203] on icon at bounding box center [20, 201] width 6 height 7
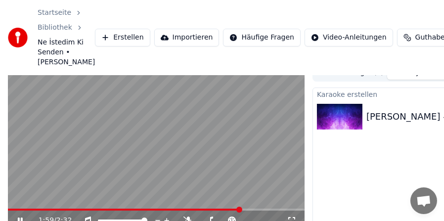
scroll to position [61, 0]
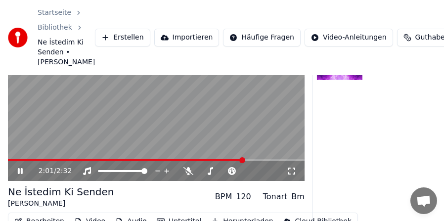
click at [21, 170] on icon at bounding box center [20, 171] width 5 height 6
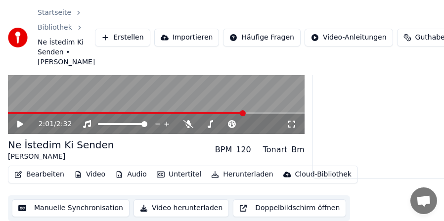
scroll to position [108, 0]
click at [168, 174] on button "Untertitel" at bounding box center [179, 174] width 52 height 14
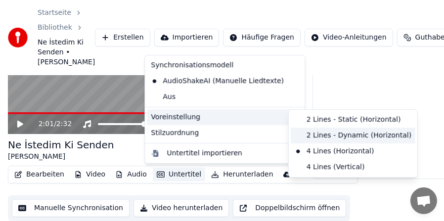
click at [299, 136] on div "2 Lines - Dynamic (Horizontal)" at bounding box center [352, 135] width 124 height 16
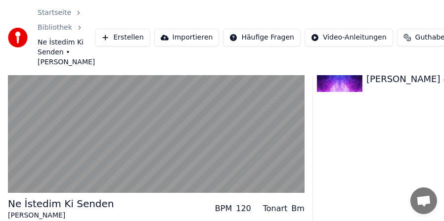
scroll to position [9, 0]
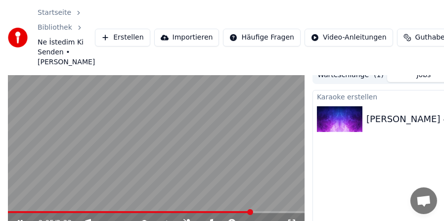
click at [12, 212] on span at bounding box center [130, 212] width 244 height 2
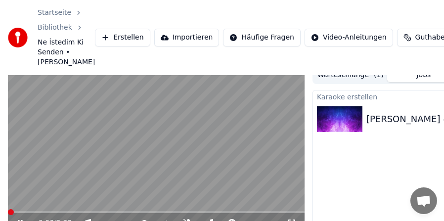
click at [8, 209] on span at bounding box center [11, 212] width 6 height 6
click at [86, 174] on video at bounding box center [156, 149] width 296 height 167
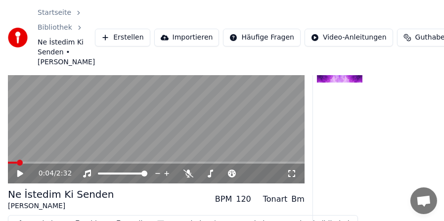
scroll to position [108, 0]
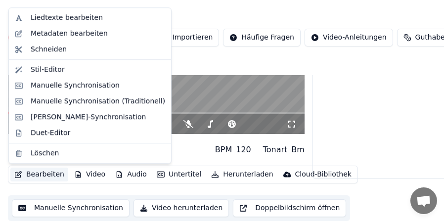
click at [24, 175] on button "Bearbeiten" at bounding box center [39, 174] width 58 height 14
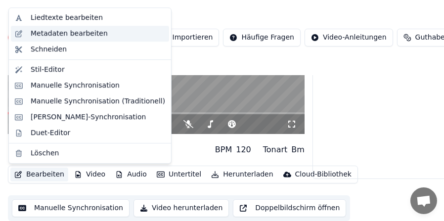
click at [75, 36] on div "Metadaten bearbeiten" at bounding box center [69, 34] width 77 height 10
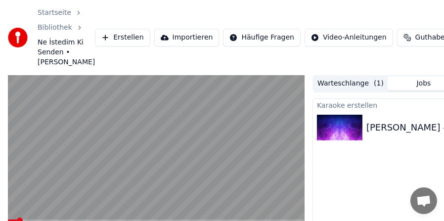
scroll to position [99, 0]
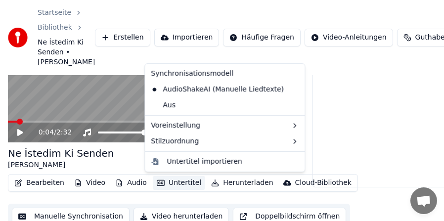
click at [168, 184] on button "Untertitel" at bounding box center [179, 183] width 52 height 14
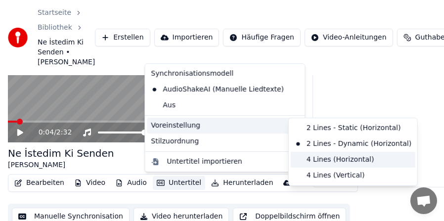
click at [310, 158] on div "4 Lines (Horizontal)" at bounding box center [352, 160] width 124 height 16
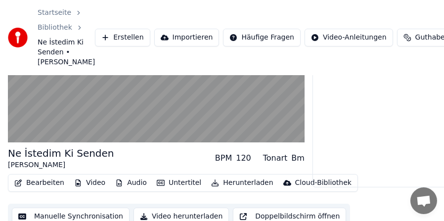
click at [160, 155] on div "Ne İstedim Ki Senden [PERSON_NAME] BPM 120 Tonart Bm" at bounding box center [156, 158] width 296 height 24
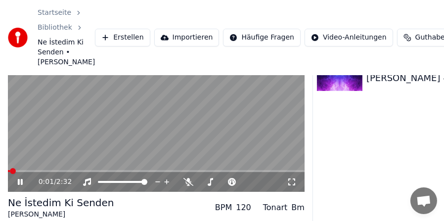
click at [9, 171] on span at bounding box center [9, 171] width 2 height 2
click at [23, 181] on icon at bounding box center [27, 182] width 23 height 8
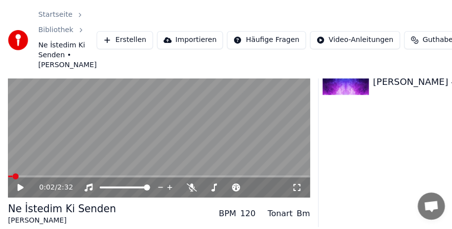
scroll to position [99, 0]
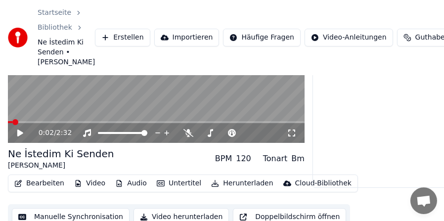
click at [45, 183] on button "Bearbeiten" at bounding box center [39, 183] width 58 height 14
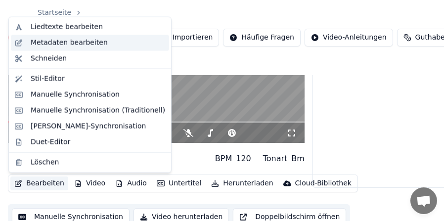
click at [62, 45] on div "Metadaten bearbeiten" at bounding box center [69, 43] width 77 height 10
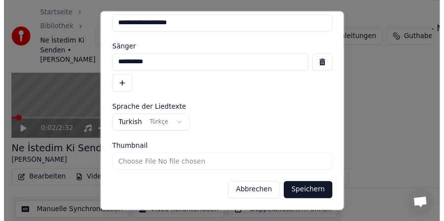
scroll to position [0, 0]
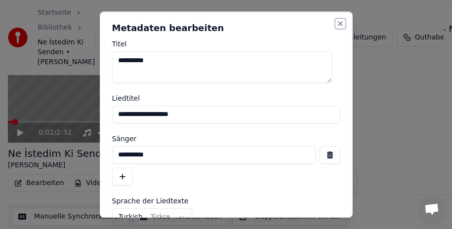
click at [336, 21] on button "Close" at bounding box center [340, 24] width 8 height 8
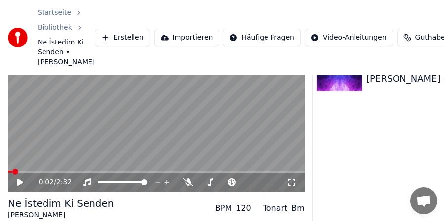
scroll to position [99, 0]
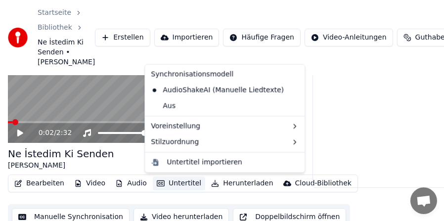
click at [173, 186] on button "Untertitel" at bounding box center [179, 183] width 52 height 14
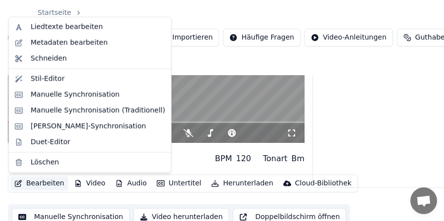
click at [40, 181] on button "Bearbeiten" at bounding box center [39, 183] width 58 height 14
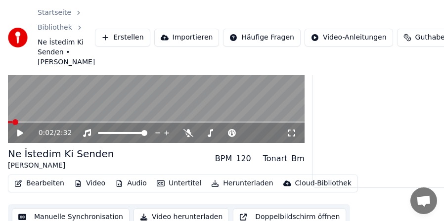
click at [40, 181] on button "Bearbeiten" at bounding box center [39, 183] width 58 height 14
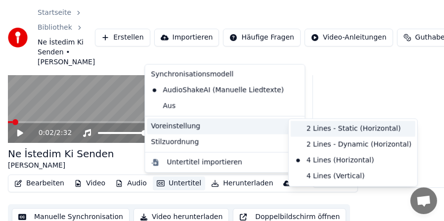
click at [309, 128] on div "2 Lines - Static (Horizontal)" at bounding box center [352, 129] width 124 height 16
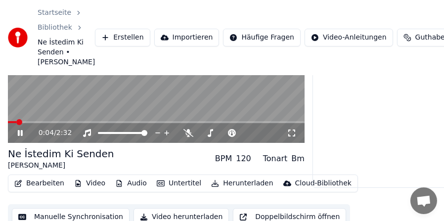
click at [23, 136] on icon at bounding box center [27, 133] width 23 height 8
click at [41, 183] on button "Bearbeiten" at bounding box center [39, 183] width 58 height 14
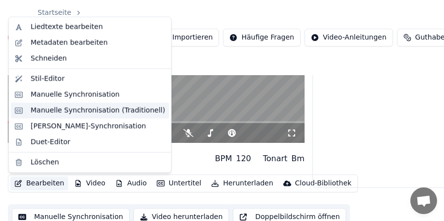
click at [66, 109] on div "Manuelle Synchronisation (Traditionell)" at bounding box center [98, 110] width 134 height 10
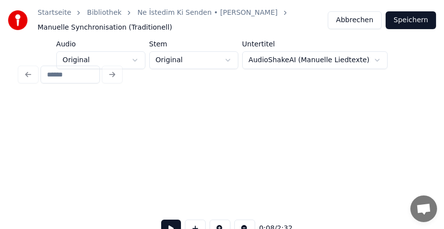
click at [142, 59] on div "0:08 / 2:32" at bounding box center [222, 154] width 412 height 196
click at [235, 64] on div at bounding box center [222, 75] width 412 height 22
click at [365, 64] on div at bounding box center [222, 75] width 412 height 22
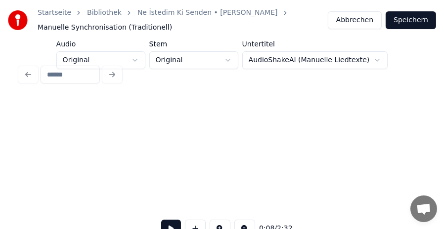
click at [108, 73] on div at bounding box center [222, 75] width 412 height 22
click at [78, 74] on input at bounding box center [70, 75] width 59 height 18
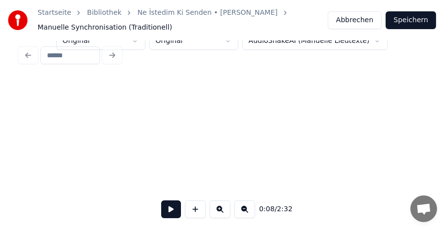
scroll to position [26, 0]
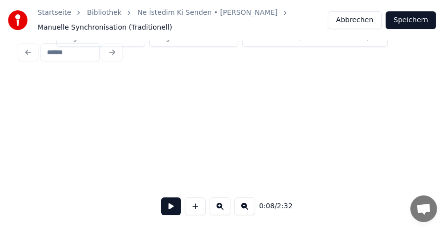
click at [168, 206] on button at bounding box center [171, 207] width 20 height 18
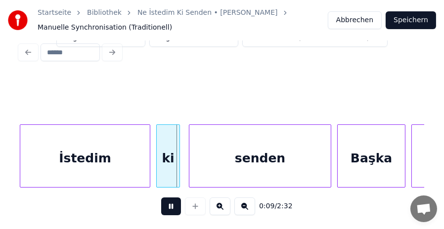
click at [168, 206] on button at bounding box center [171, 207] width 20 height 18
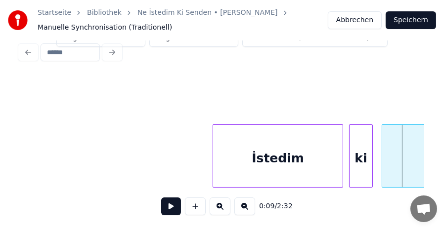
scroll to position [0, 1061]
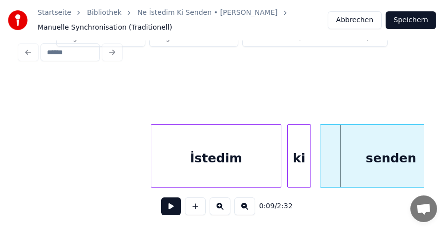
click at [246, 208] on button at bounding box center [244, 207] width 21 height 18
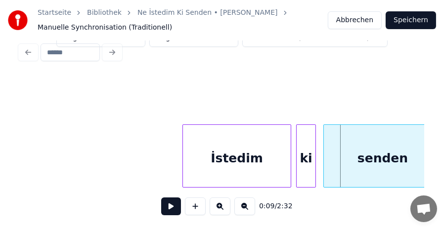
click at [246, 208] on button at bounding box center [244, 207] width 21 height 18
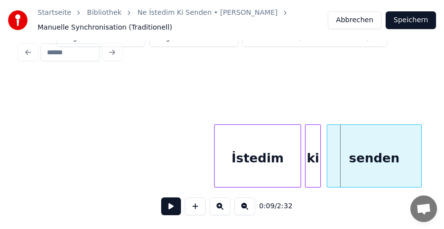
click at [246, 208] on button at bounding box center [244, 207] width 21 height 18
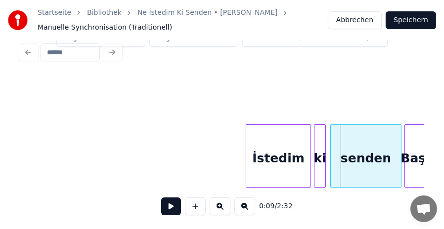
click at [246, 208] on button at bounding box center [244, 207] width 21 height 18
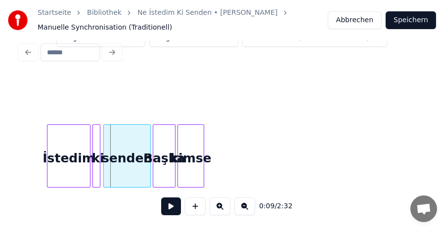
scroll to position [0, 139]
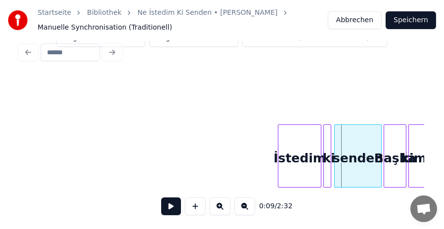
click at [219, 210] on button at bounding box center [219, 207] width 21 height 18
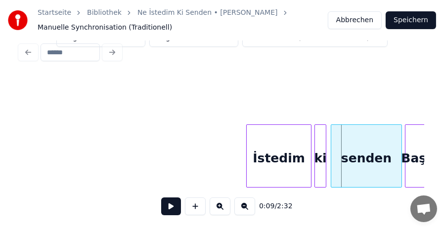
click at [219, 210] on button at bounding box center [219, 207] width 21 height 18
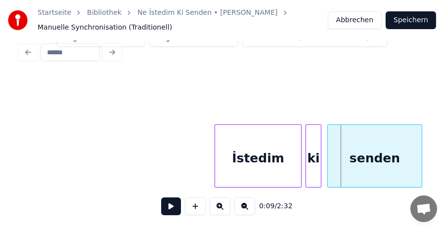
click at [219, 210] on button at bounding box center [219, 207] width 21 height 18
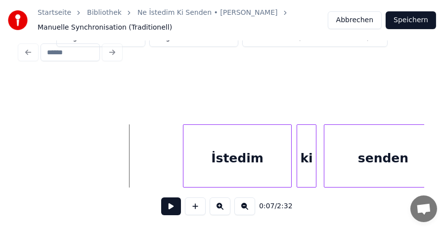
click at [176, 209] on button at bounding box center [171, 207] width 20 height 18
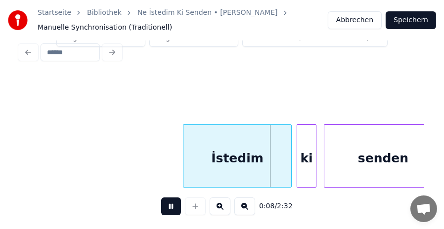
click at [170, 207] on button at bounding box center [171, 207] width 20 height 18
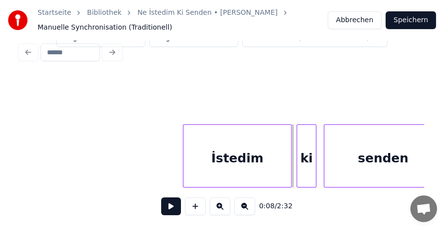
click at [173, 210] on button at bounding box center [171, 207] width 20 height 18
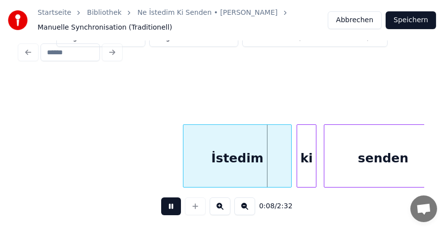
click at [170, 207] on button at bounding box center [171, 207] width 20 height 18
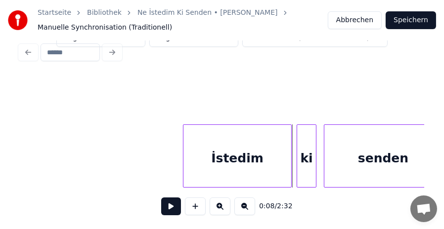
click at [178, 206] on button at bounding box center [171, 207] width 20 height 18
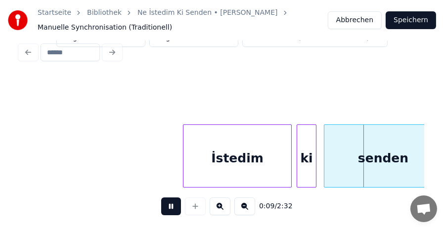
click at [171, 206] on button at bounding box center [171, 207] width 20 height 18
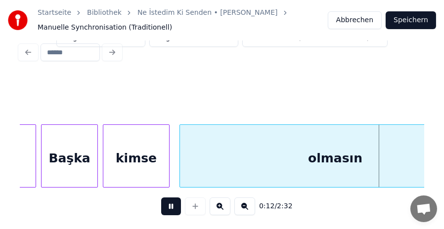
click at [171, 206] on button at bounding box center [171, 207] width 20 height 18
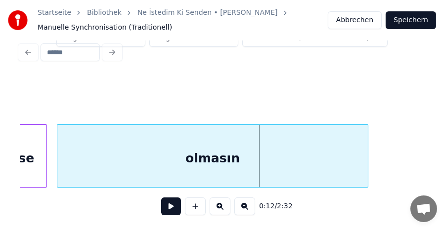
scroll to position [0, 1374]
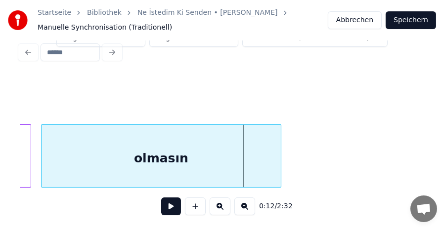
click at [279, 147] on div at bounding box center [279, 156] width 3 height 62
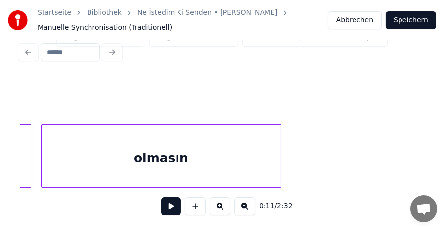
click at [173, 206] on button at bounding box center [171, 207] width 20 height 18
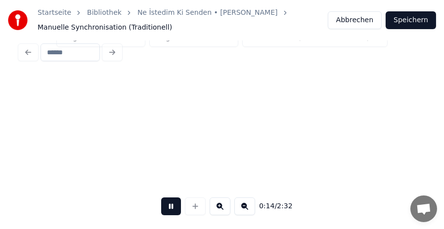
scroll to position [0, 1779]
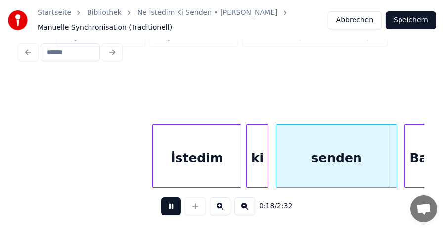
scroll to position [0, 2231]
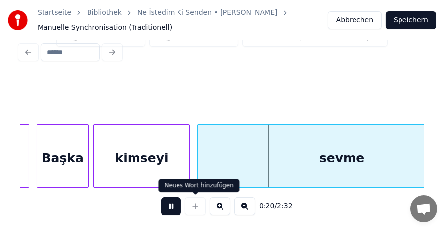
click at [174, 207] on button at bounding box center [171, 207] width 20 height 18
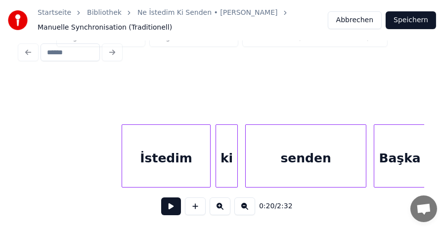
scroll to position [0, 1672]
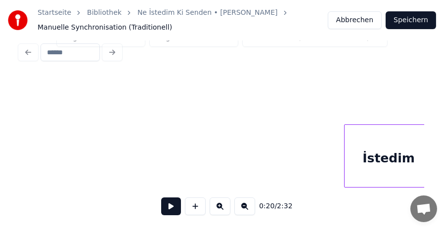
click at [171, 205] on button at bounding box center [171, 207] width 20 height 18
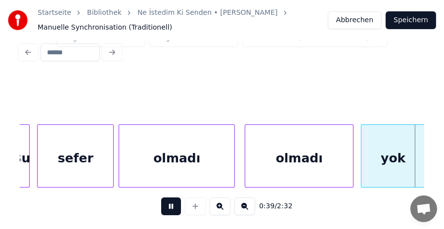
scroll to position [0, 4912]
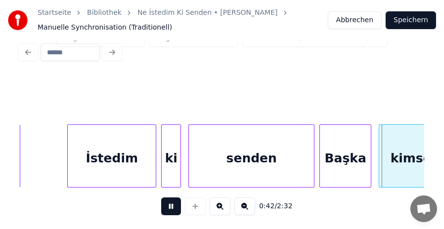
click at [244, 206] on button at bounding box center [244, 207] width 21 height 18
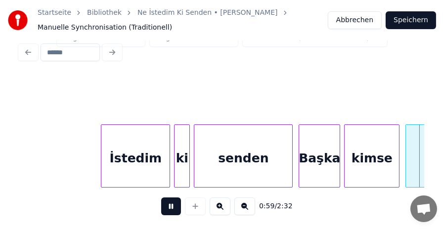
scroll to position [0, 5878]
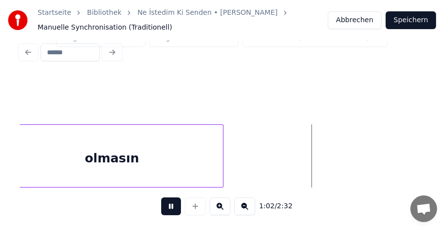
click at [244, 206] on button at bounding box center [244, 207] width 21 height 18
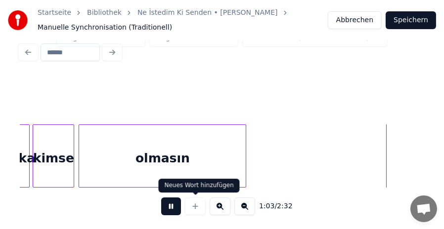
click at [168, 202] on button at bounding box center [171, 207] width 20 height 18
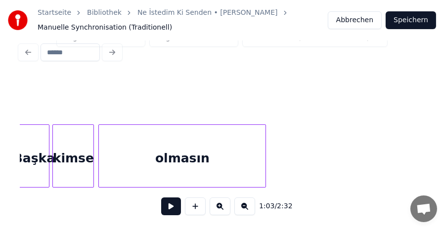
scroll to position [0, 4296]
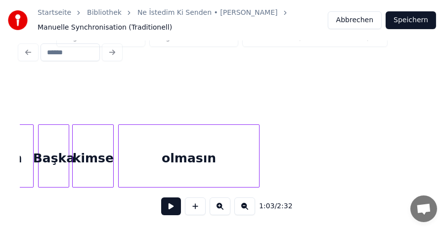
click at [257, 156] on div at bounding box center [257, 156] width 3 height 62
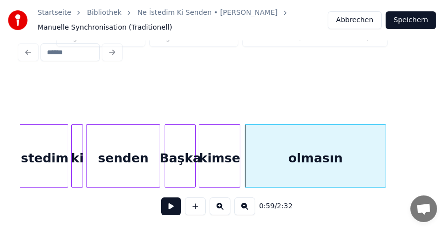
scroll to position [0, 4111]
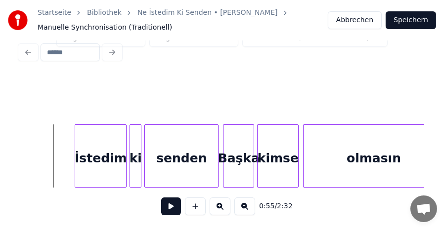
click at [176, 205] on button at bounding box center [171, 207] width 20 height 18
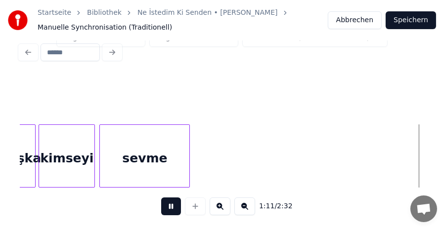
scroll to position [0, 5326]
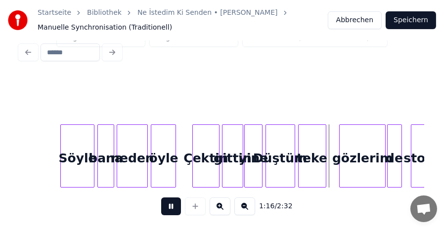
click at [170, 204] on button at bounding box center [171, 207] width 20 height 18
click at [225, 210] on button at bounding box center [219, 207] width 21 height 18
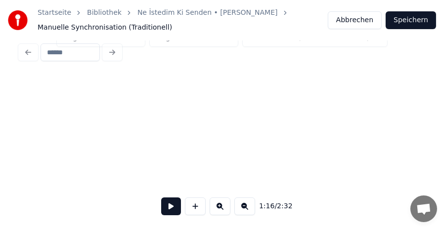
scroll to position [0, 7206]
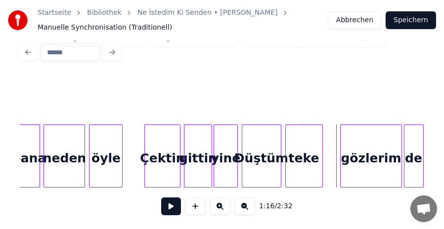
click at [221, 209] on button at bounding box center [219, 207] width 21 height 18
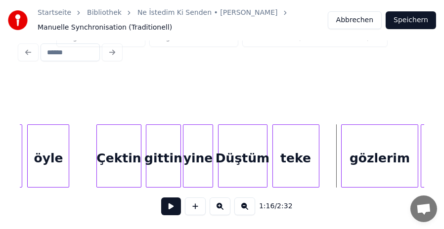
click at [221, 209] on button at bounding box center [219, 207] width 21 height 18
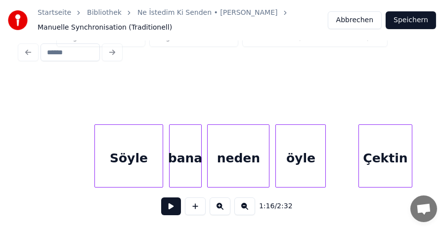
scroll to position [0, 10631]
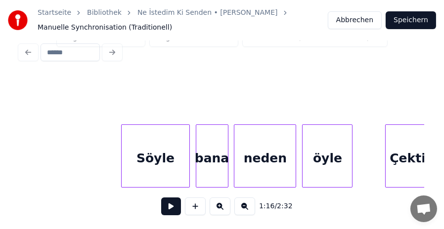
click at [164, 152] on div "Söyle" at bounding box center [155, 158] width 67 height 67
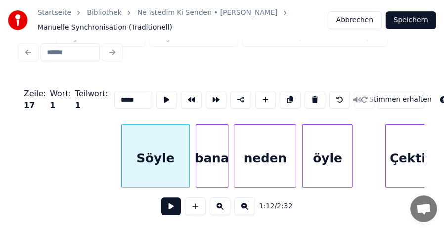
click at [215, 156] on div "bana" at bounding box center [212, 158] width 32 height 67
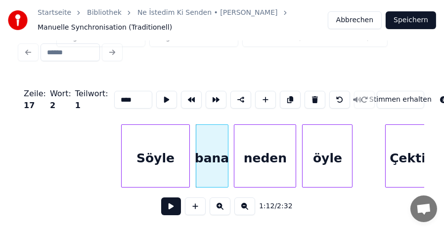
click at [269, 153] on div "neden" at bounding box center [264, 158] width 61 height 67
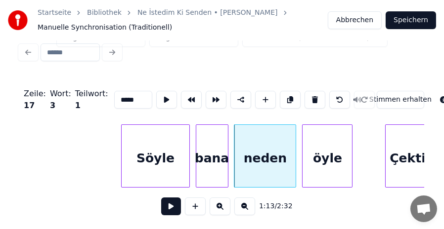
click at [336, 153] on div "öyle" at bounding box center [326, 158] width 49 height 67
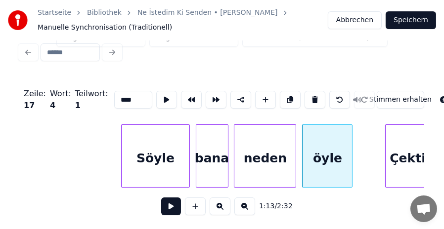
click at [408, 151] on div "Çektin" at bounding box center [411, 158] width 52 height 67
type input "******"
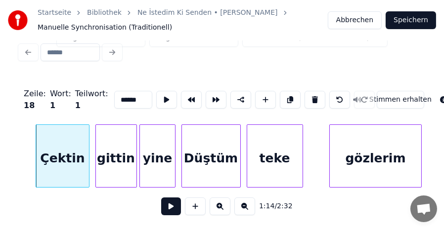
scroll to position [0, 10987]
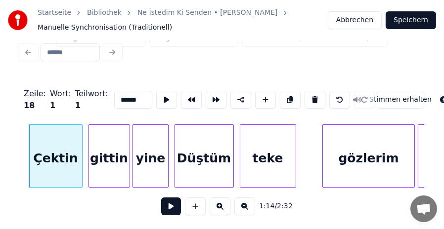
click at [161, 208] on div "1:14 / 2:32" at bounding box center [222, 207] width 388 height 22
click at [169, 207] on button at bounding box center [171, 207] width 20 height 18
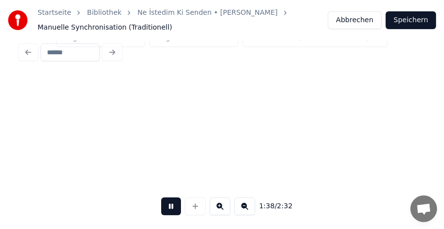
scroll to position [0, 14634]
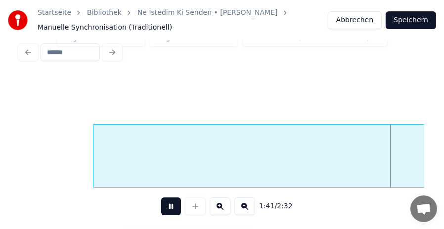
click at [169, 207] on button at bounding box center [171, 207] width 20 height 18
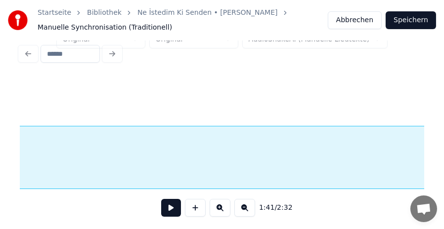
scroll to position [26, 0]
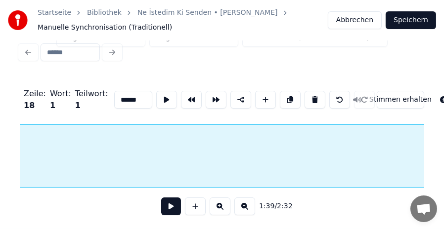
type input "*******"
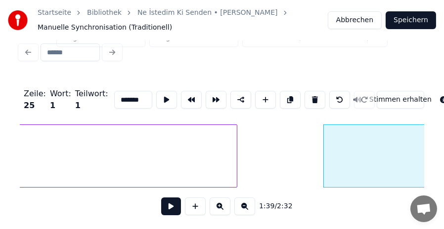
scroll to position [0, 14391]
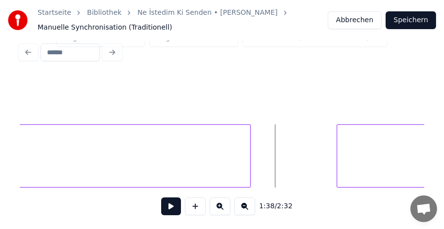
click at [166, 208] on button at bounding box center [171, 207] width 20 height 18
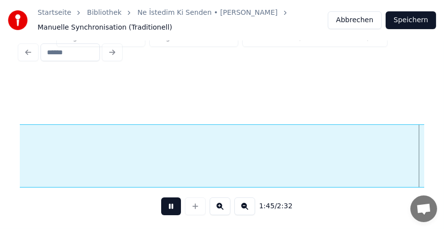
scroll to position [0, 15605]
click at [245, 206] on button at bounding box center [244, 207] width 21 height 18
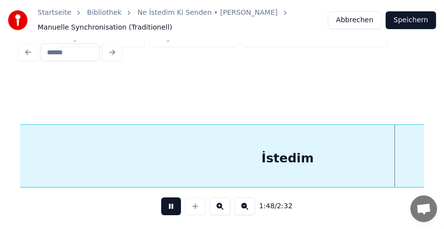
click at [245, 206] on button at bounding box center [244, 207] width 21 height 18
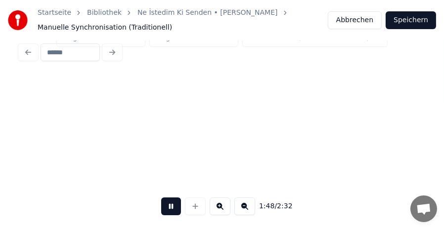
scroll to position [0, 2296]
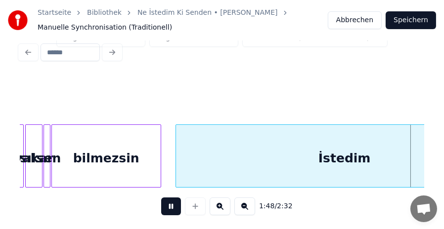
click at [245, 206] on button at bounding box center [244, 207] width 21 height 18
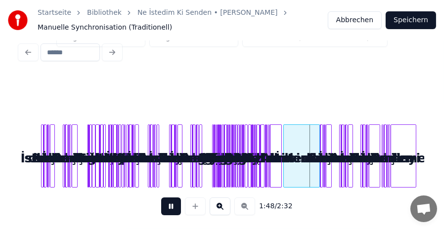
scroll to position [22, 0]
click at [217, 207] on button at bounding box center [219, 207] width 21 height 18
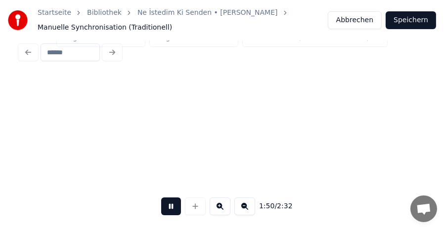
scroll to position [0, 2434]
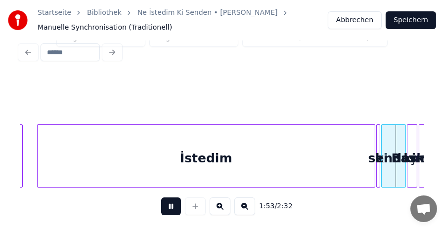
click at [167, 207] on button at bounding box center [171, 207] width 20 height 18
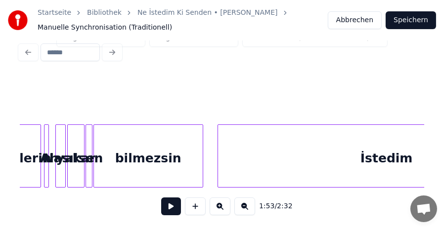
scroll to position [0, 2240]
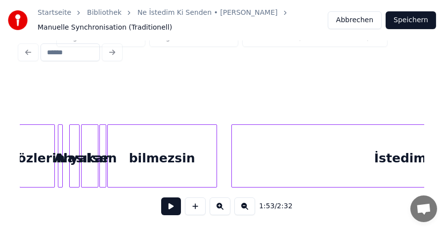
click at [67, 111] on div at bounding box center [222, 99] width 404 height 49
click at [168, 204] on button at bounding box center [171, 207] width 20 height 18
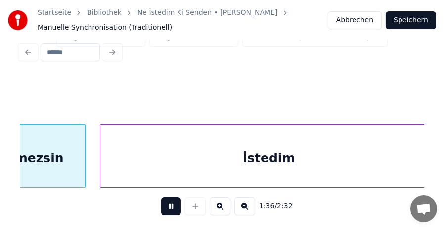
scroll to position [0, 2378]
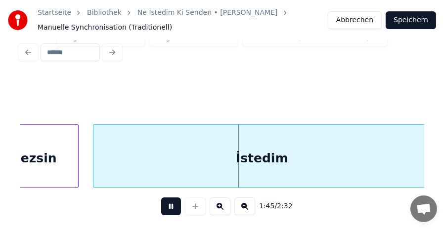
click at [175, 204] on button at bounding box center [171, 207] width 20 height 18
click at [244, 204] on button at bounding box center [244, 207] width 21 height 18
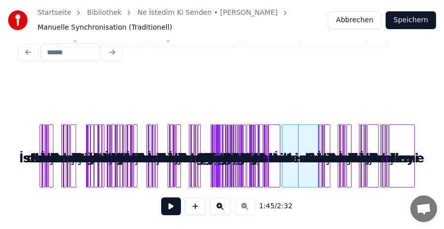
scroll to position [0, 0]
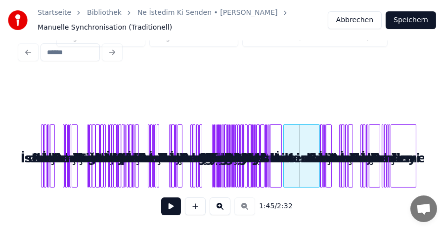
click at [220, 207] on button at bounding box center [219, 207] width 21 height 18
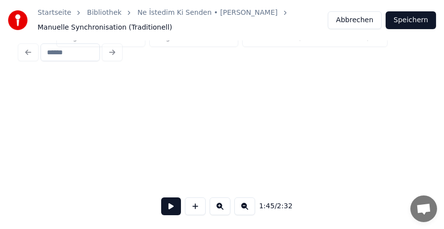
scroll to position [0, 2322]
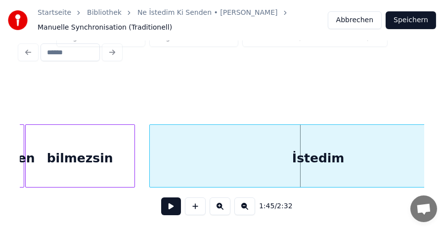
click at [246, 206] on button at bounding box center [244, 207] width 21 height 18
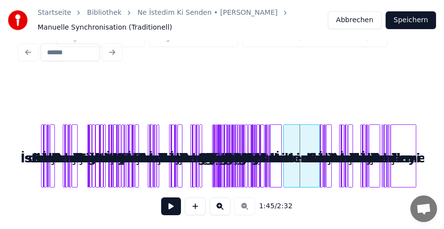
click at [240, 206] on div "1:45 / 2:32" at bounding box center [222, 207] width 388 height 22
click at [221, 206] on button at bounding box center [219, 207] width 21 height 18
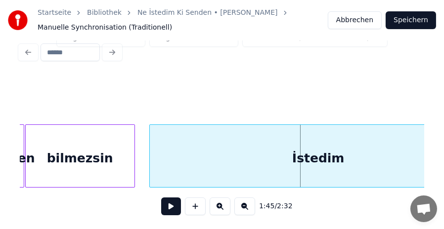
click at [221, 206] on button at bounding box center [219, 207] width 21 height 18
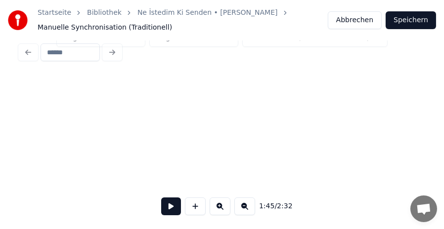
scroll to position [0, 4924]
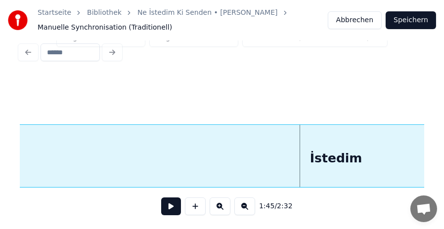
click at [241, 205] on button at bounding box center [244, 207] width 21 height 18
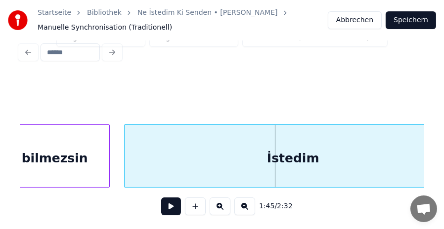
scroll to position [0, 2361]
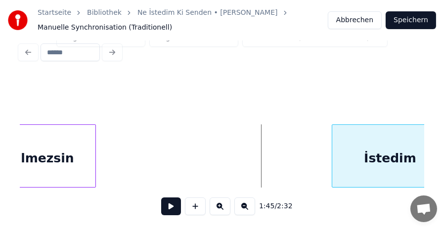
click at [333, 167] on div at bounding box center [333, 156] width 3 height 62
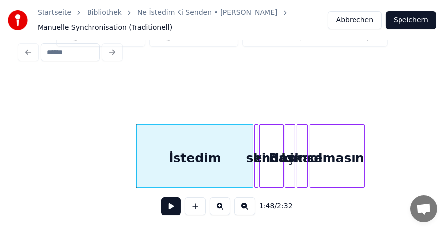
scroll to position [0, 2554]
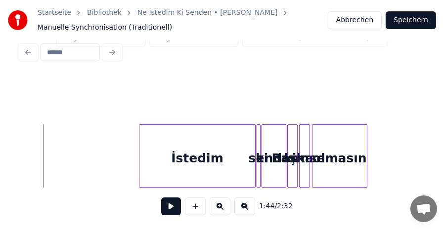
click at [173, 214] on button at bounding box center [171, 207] width 20 height 18
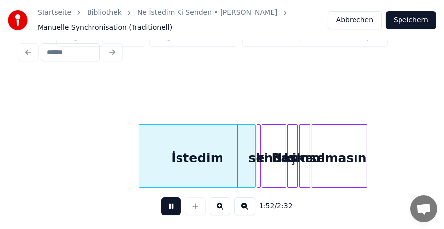
click at [172, 212] on button at bounding box center [171, 207] width 20 height 18
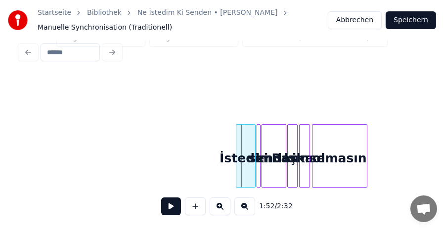
click at [236, 160] on div at bounding box center [237, 156] width 3 height 62
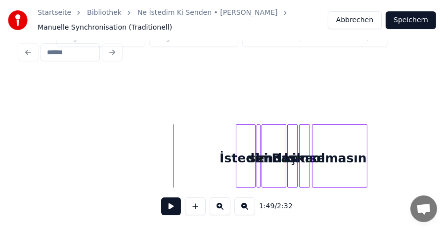
click at [168, 208] on button at bounding box center [171, 207] width 20 height 18
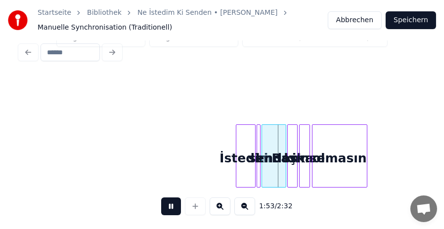
click at [168, 208] on button at bounding box center [171, 207] width 20 height 18
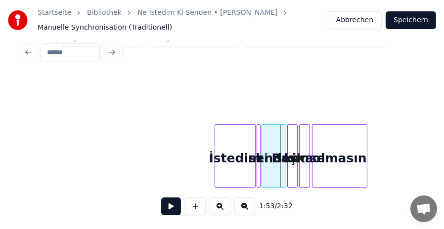
click at [215, 155] on div at bounding box center [216, 156] width 3 height 62
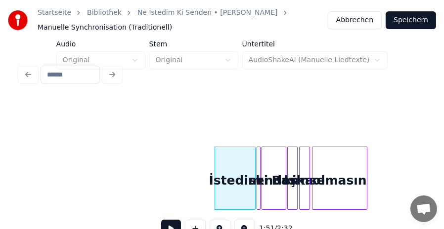
scroll to position [26, 0]
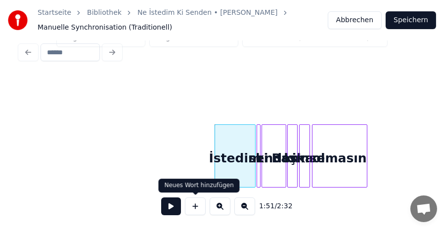
click at [172, 206] on button at bounding box center [171, 207] width 20 height 18
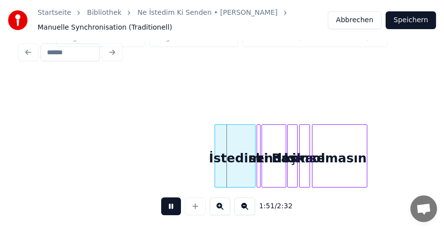
click at [172, 206] on button at bounding box center [171, 207] width 20 height 18
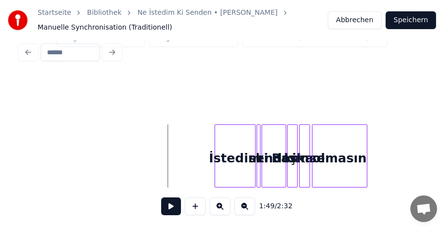
click at [217, 207] on button at bounding box center [219, 207] width 21 height 18
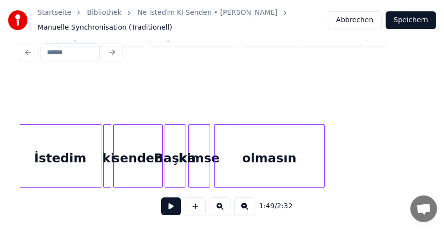
scroll to position [0, 5414]
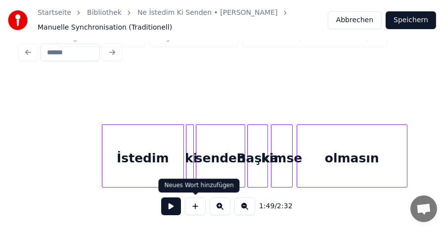
click at [174, 204] on button at bounding box center [171, 207] width 20 height 18
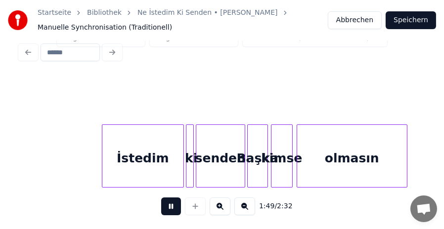
scroll to position [0, 5402]
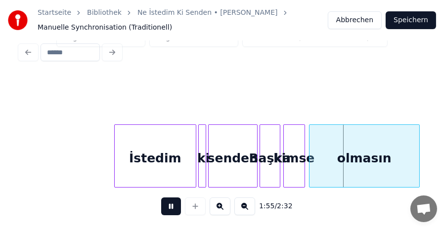
click at [174, 204] on button at bounding box center [171, 207] width 20 height 18
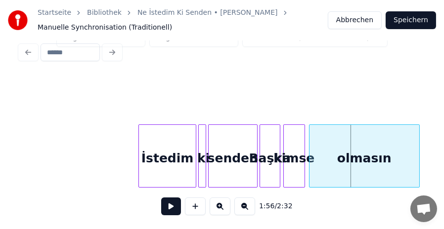
click at [139, 150] on div at bounding box center [140, 156] width 3 height 62
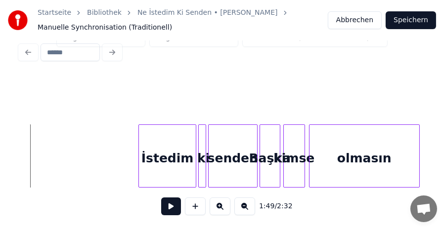
click at [171, 205] on button at bounding box center [171, 207] width 20 height 18
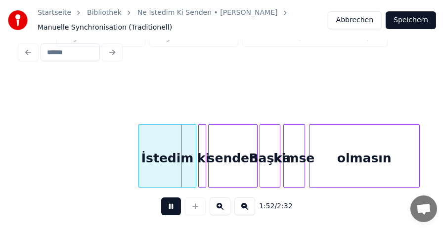
click at [171, 205] on button at bounding box center [171, 207] width 20 height 18
click at [139, 154] on div at bounding box center [140, 156] width 3 height 62
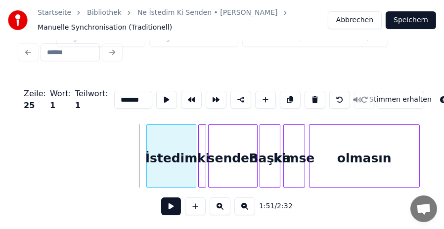
click at [147, 156] on div at bounding box center [148, 156] width 3 height 62
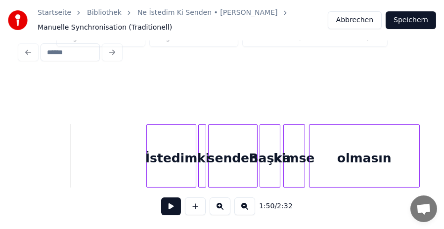
click at [171, 206] on button at bounding box center [171, 207] width 20 height 18
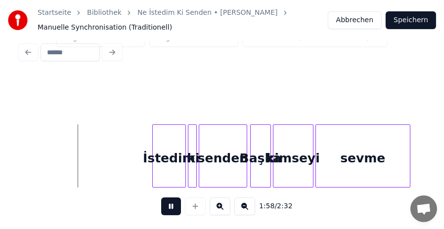
click at [171, 206] on button at bounding box center [171, 207] width 20 height 18
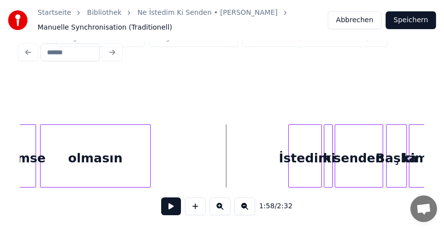
scroll to position [0, 5668]
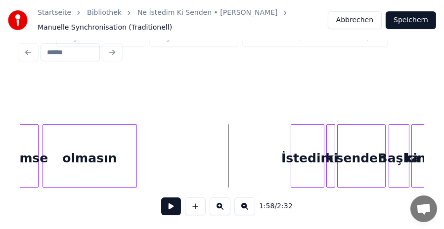
click at [135, 156] on div at bounding box center [134, 156] width 3 height 62
click at [169, 206] on button at bounding box center [171, 207] width 20 height 18
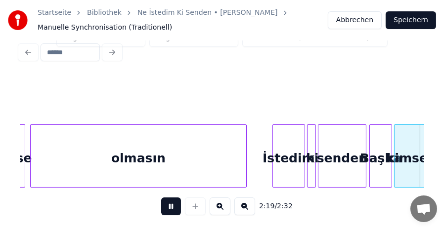
scroll to position [0, 6882]
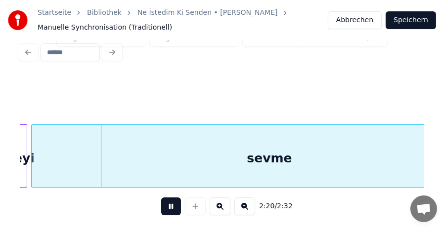
click at [170, 206] on button at bounding box center [171, 207] width 20 height 18
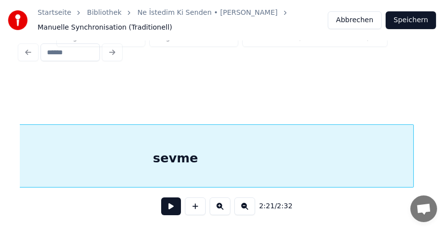
scroll to position [0, 6990]
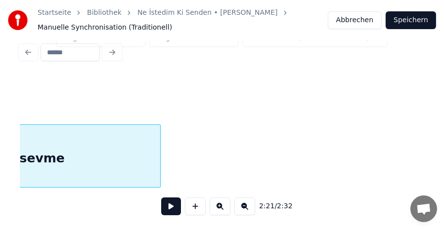
click at [160, 153] on div at bounding box center [158, 156] width 3 height 62
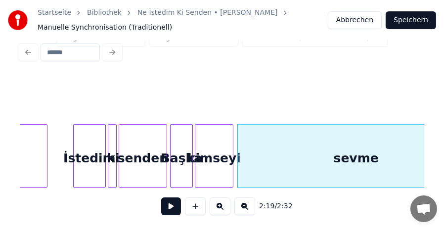
scroll to position [0, 6681]
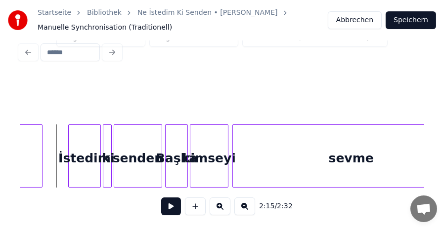
click at [166, 205] on button at bounding box center [171, 207] width 20 height 18
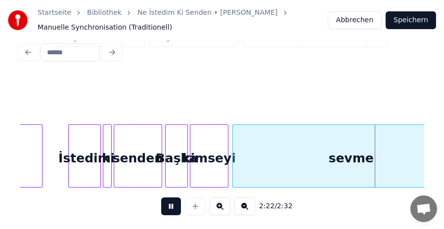
click at [166, 205] on button at bounding box center [171, 207] width 20 height 18
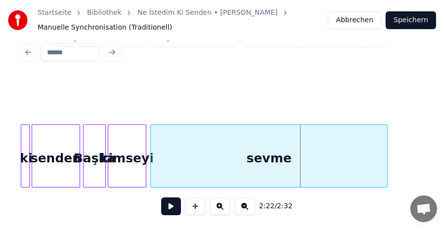
scroll to position [0, 6790]
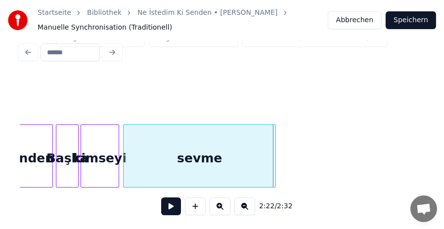
click at [274, 156] on div at bounding box center [273, 156] width 3 height 62
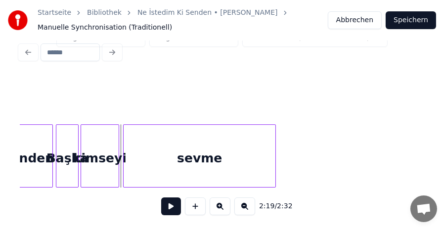
click at [165, 206] on button at bounding box center [171, 207] width 20 height 18
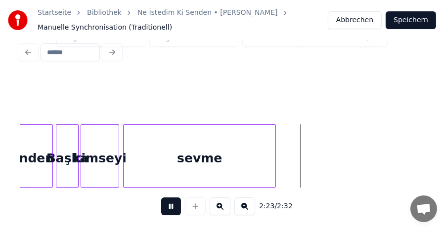
click at [170, 205] on button at bounding box center [171, 207] width 20 height 18
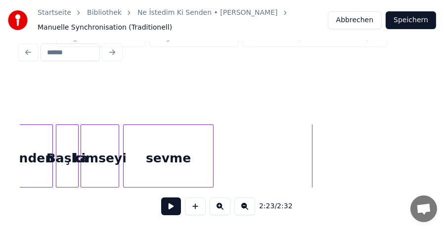
click at [212, 151] on div at bounding box center [211, 156] width 3 height 62
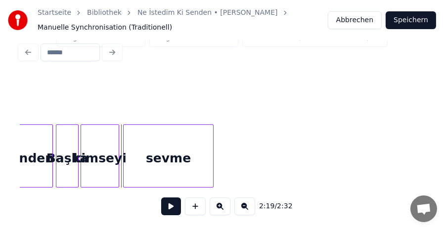
click at [171, 211] on button at bounding box center [171, 207] width 20 height 18
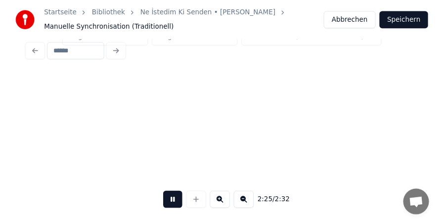
scroll to position [0, 7116]
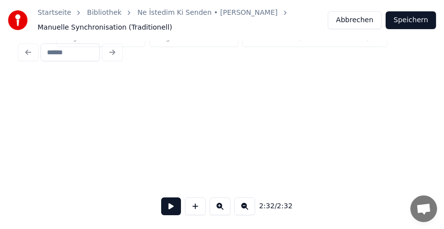
click at [414, 16] on button "Speichern" at bounding box center [410, 20] width 50 height 18
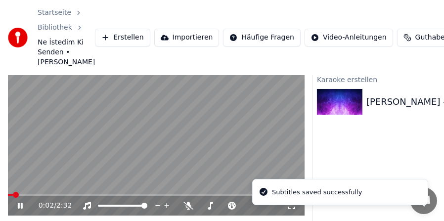
click at [40, 159] on video at bounding box center [156, 132] width 296 height 167
